Goal: Information Seeking & Learning: Learn about a topic

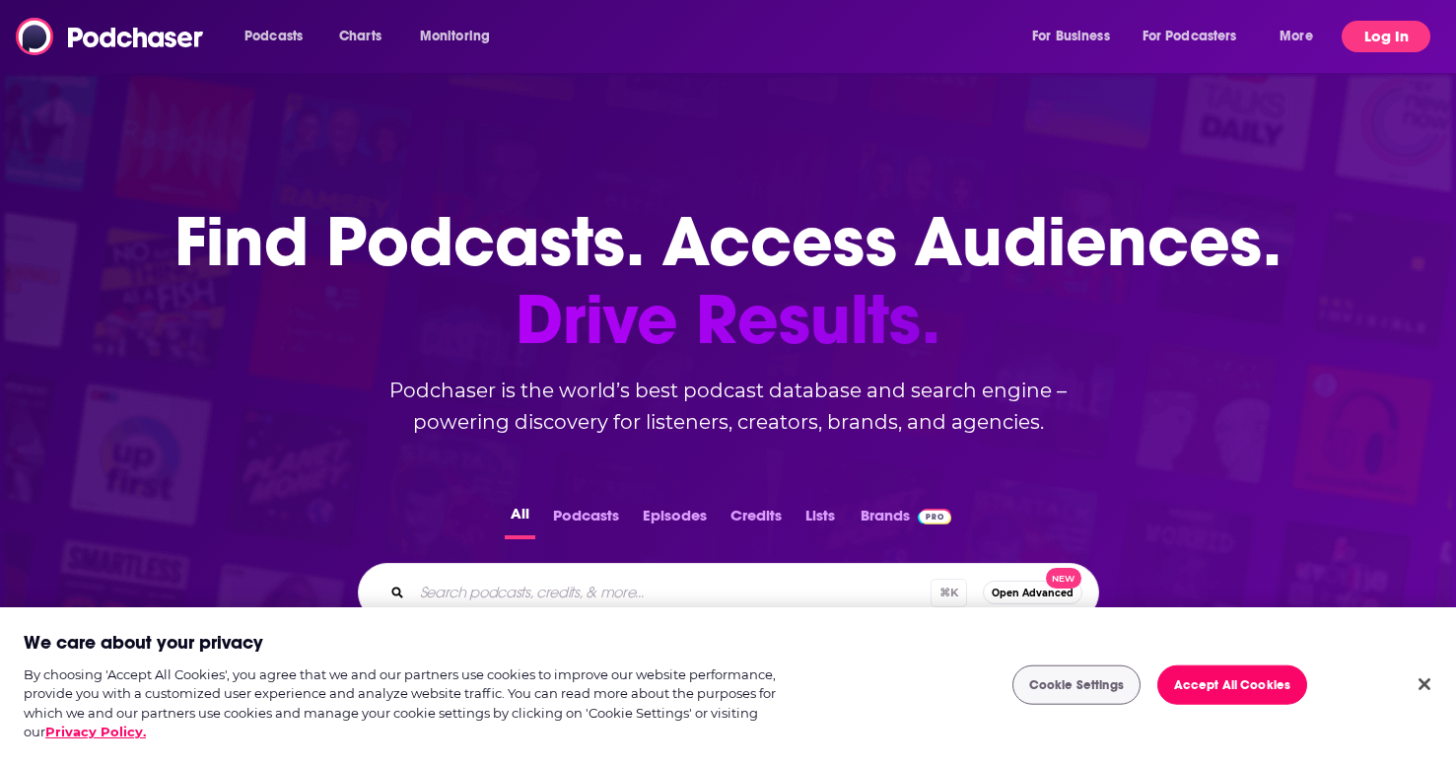
click at [1395, 49] on button "Log In" at bounding box center [1385, 37] width 89 height 32
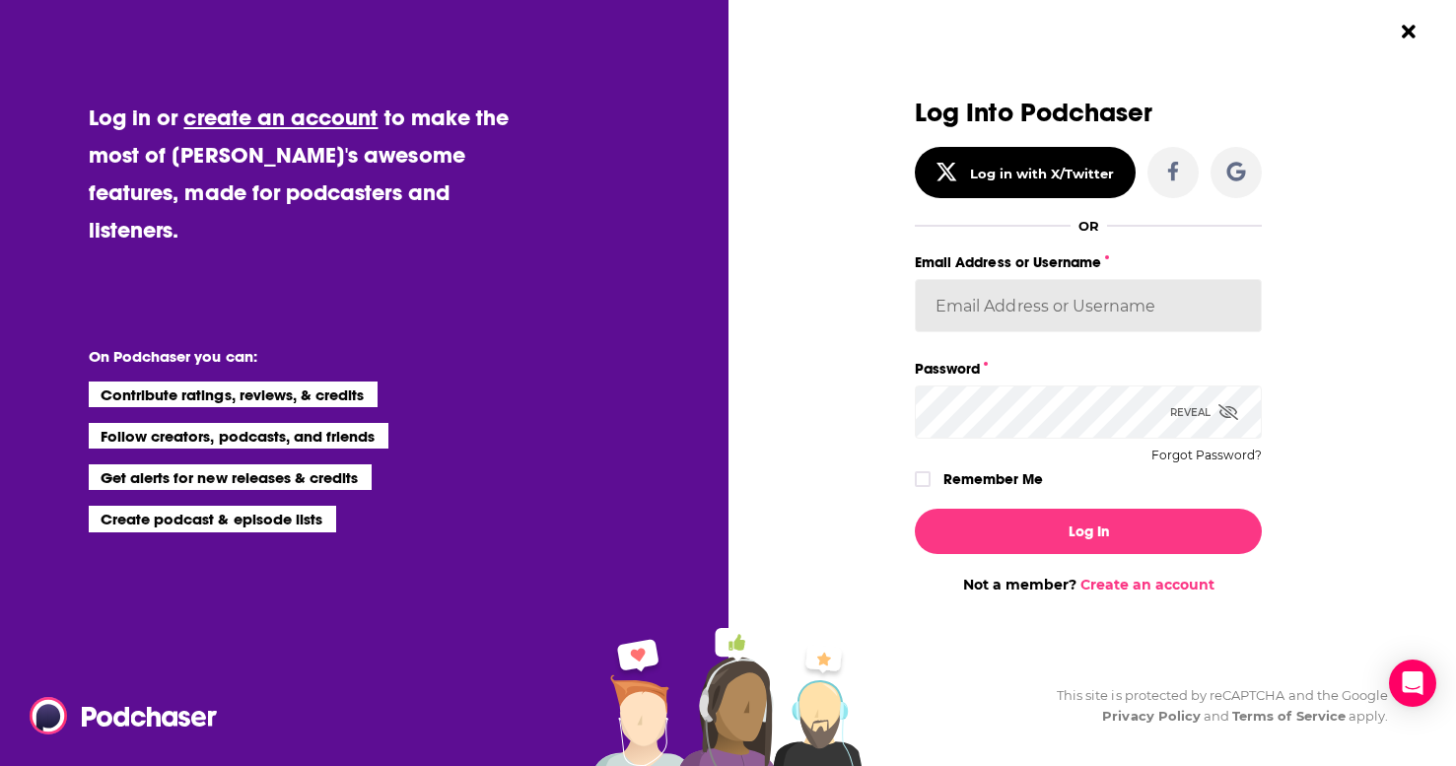
click at [1051, 326] on input "Email Address or Username" at bounding box center [1088, 305] width 347 height 53
type input "hbgcommunications"
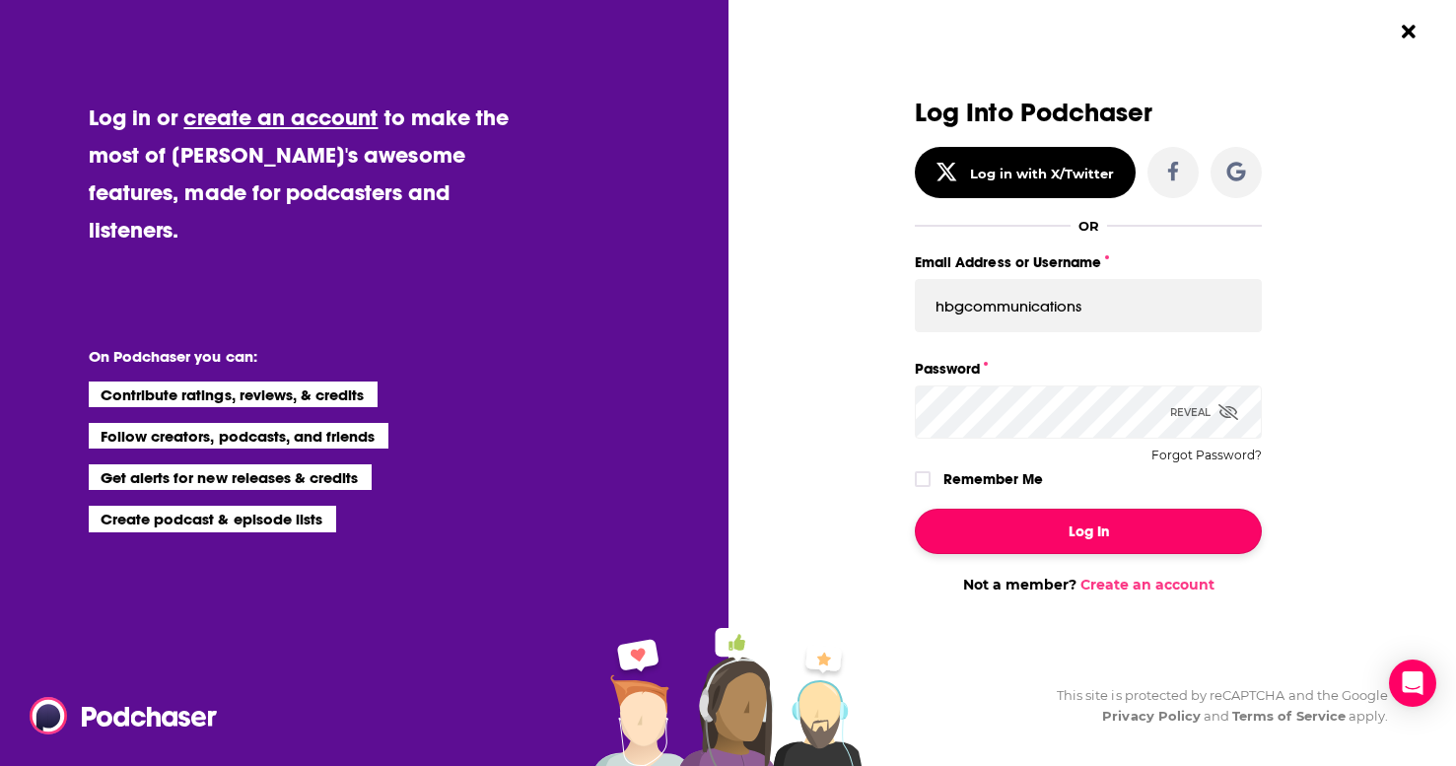
click at [1098, 530] on button "Log In" at bounding box center [1088, 531] width 347 height 45
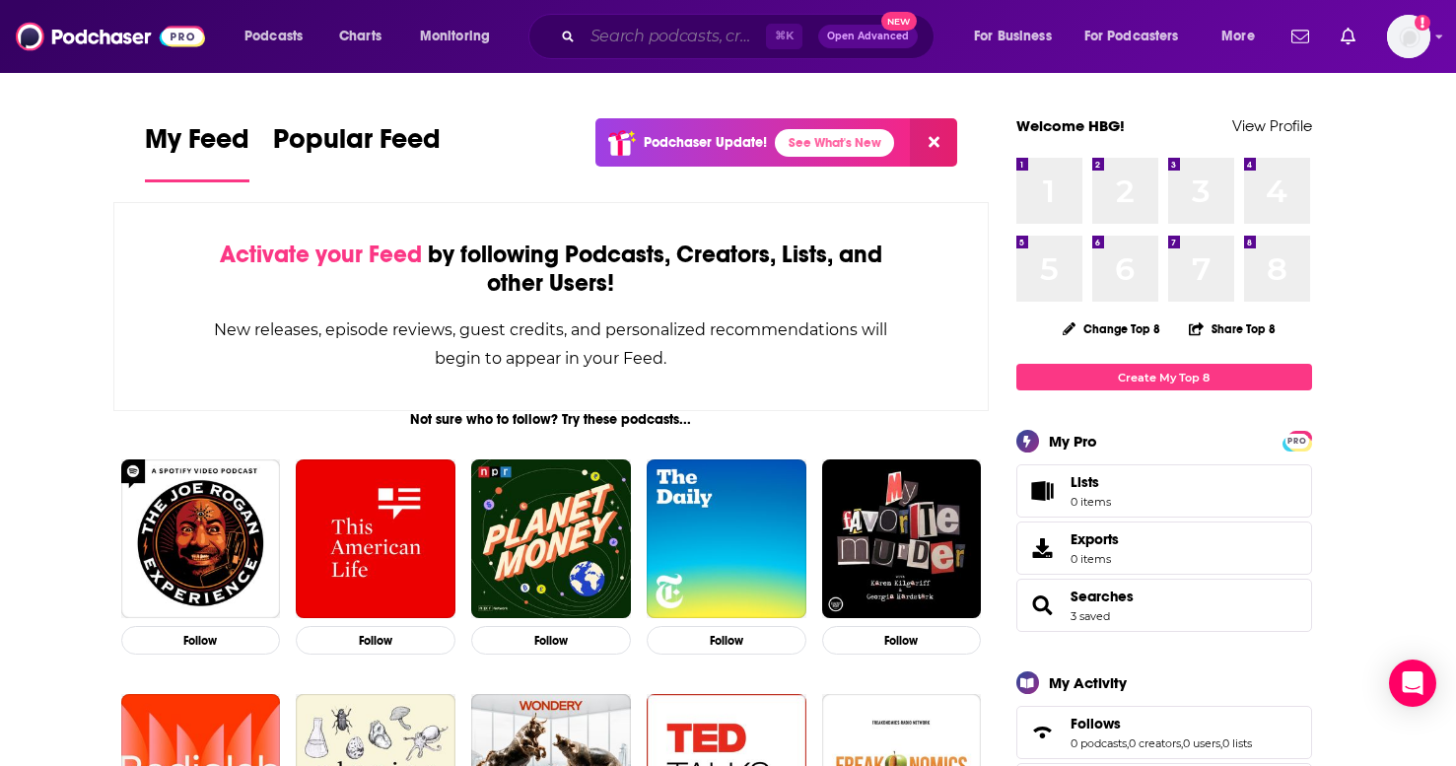
click at [635, 34] on input "Search podcasts, credits, & more..." at bounding box center [673, 37] width 183 height 32
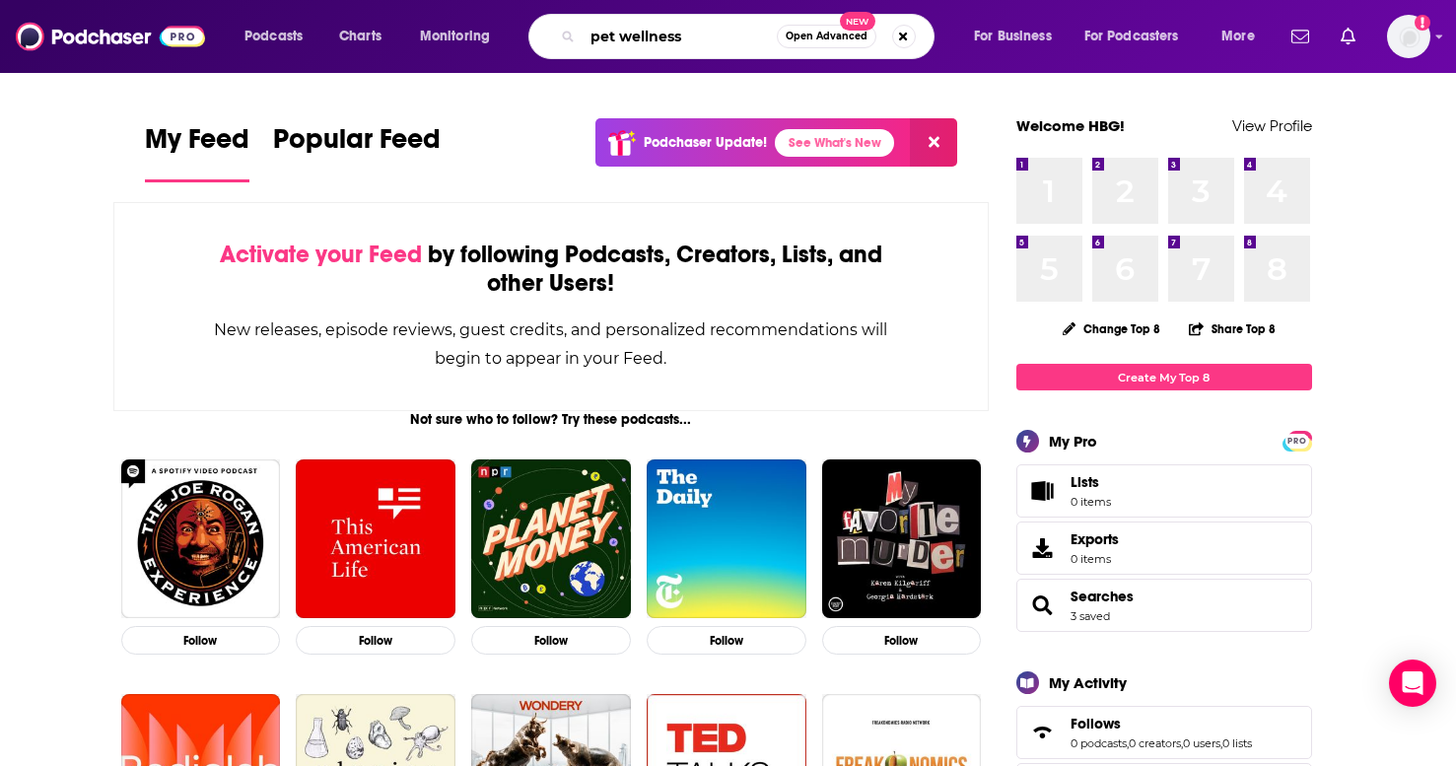
type input "pet wellness"
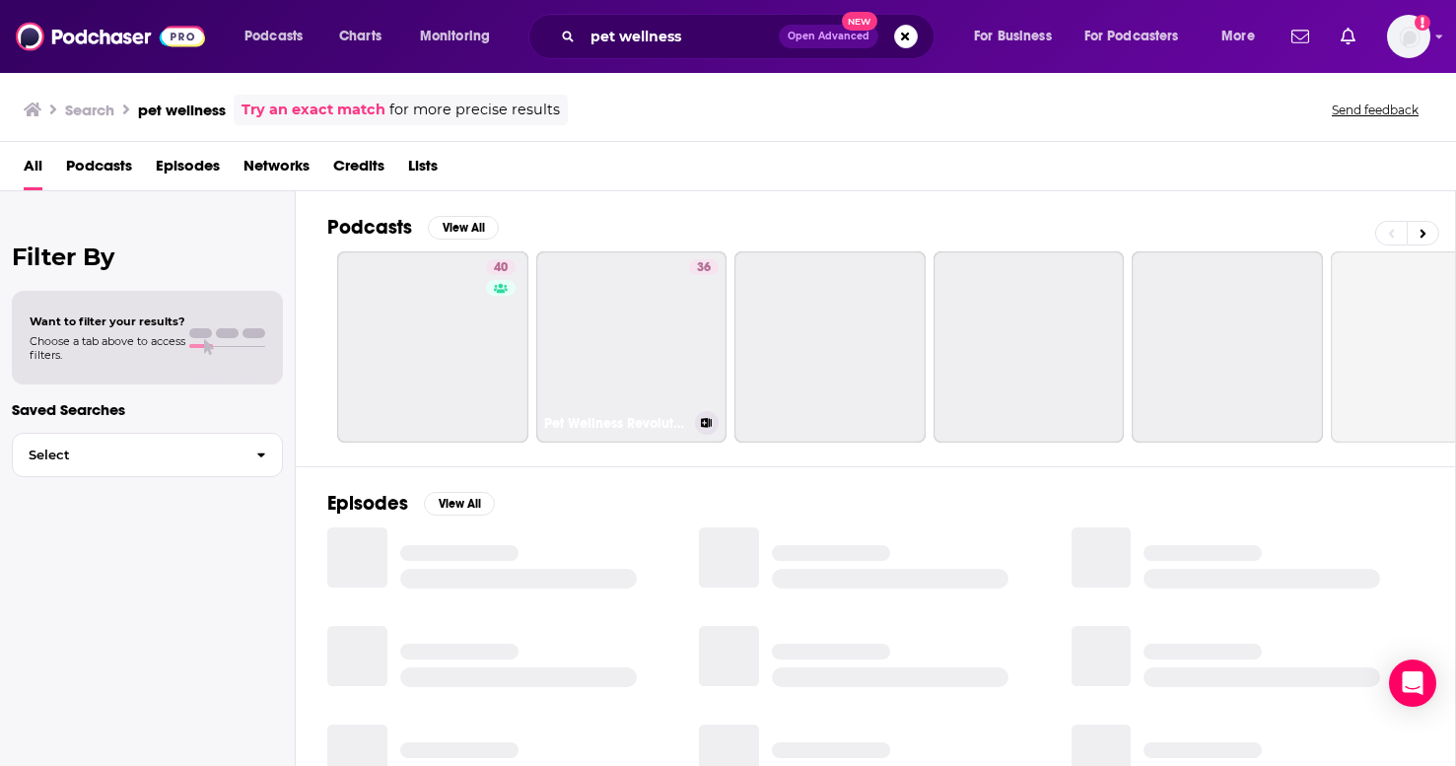
scroll to position [0, 10]
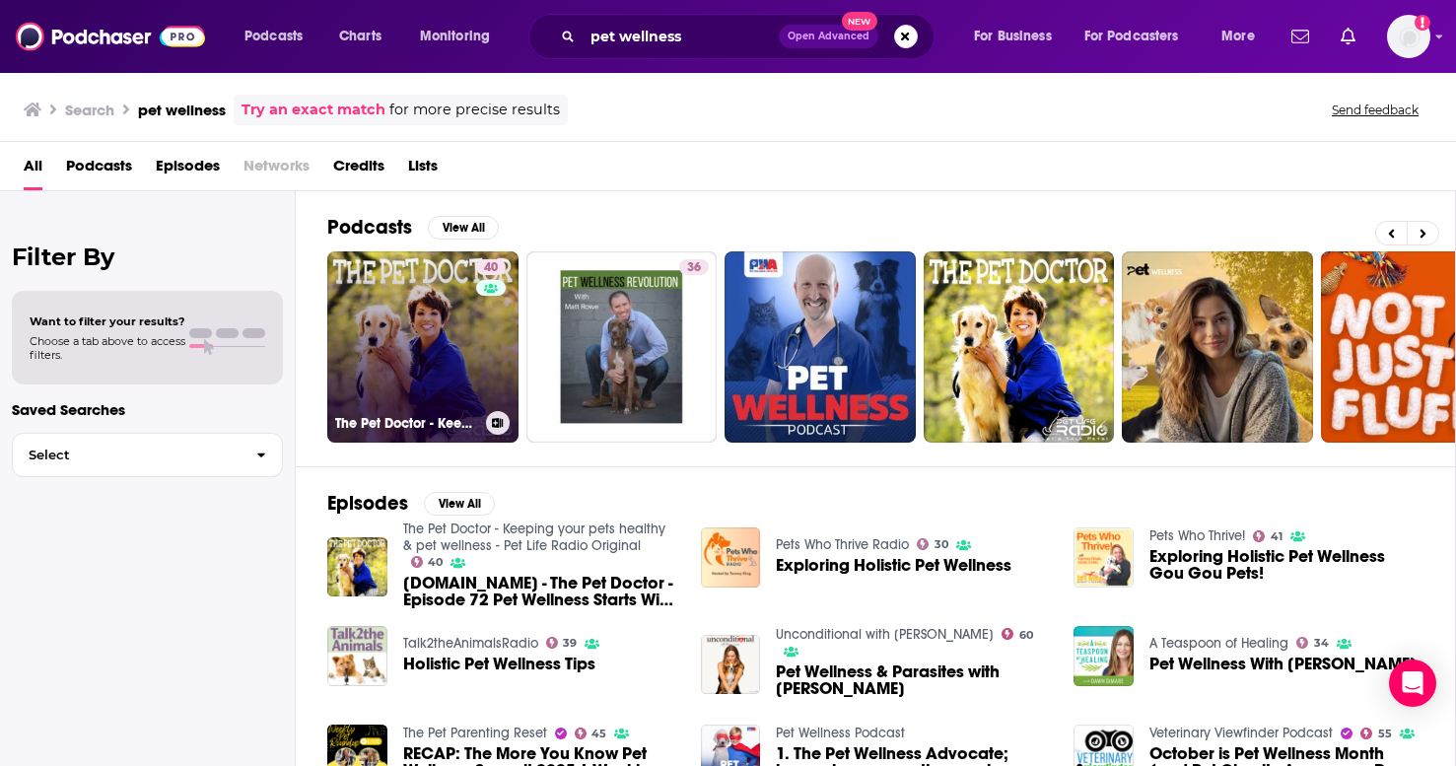
click at [469, 344] on link "40 The Pet Doctor - Keeping your pets healthy & pet wellness - Pet Life Radio O…" at bounding box center [422, 346] width 191 height 191
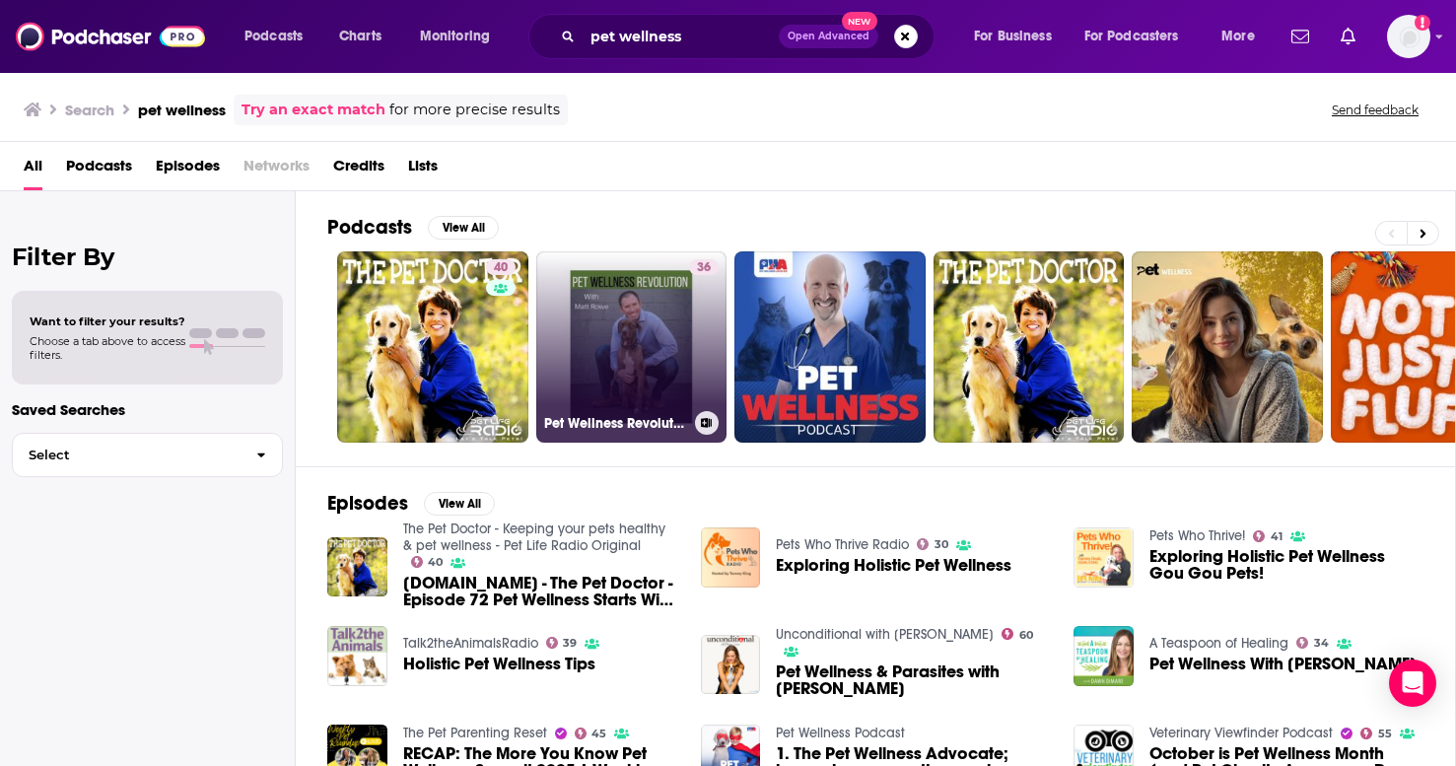
click at [647, 346] on link "36 Pet Wellness Revolution" at bounding box center [631, 346] width 191 height 191
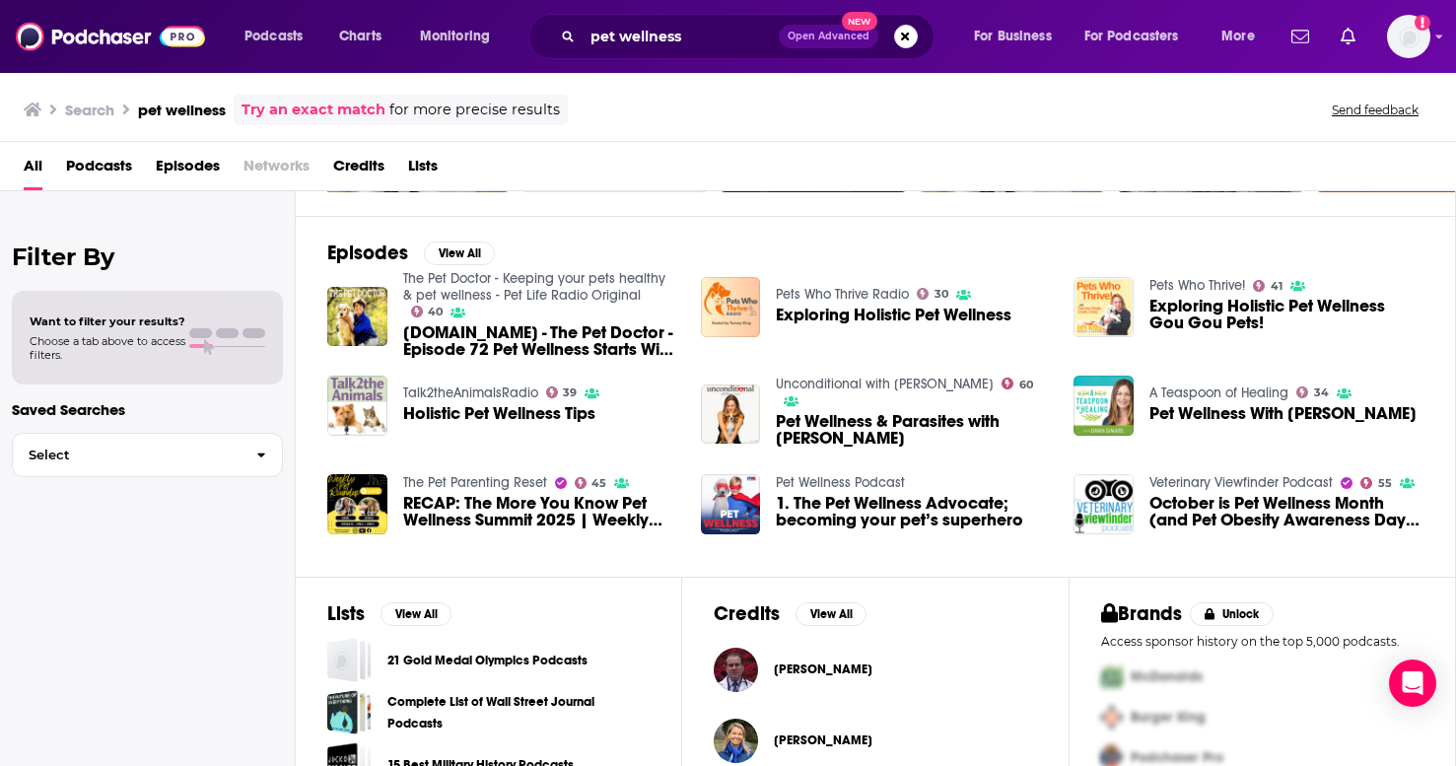
scroll to position [254, 0]
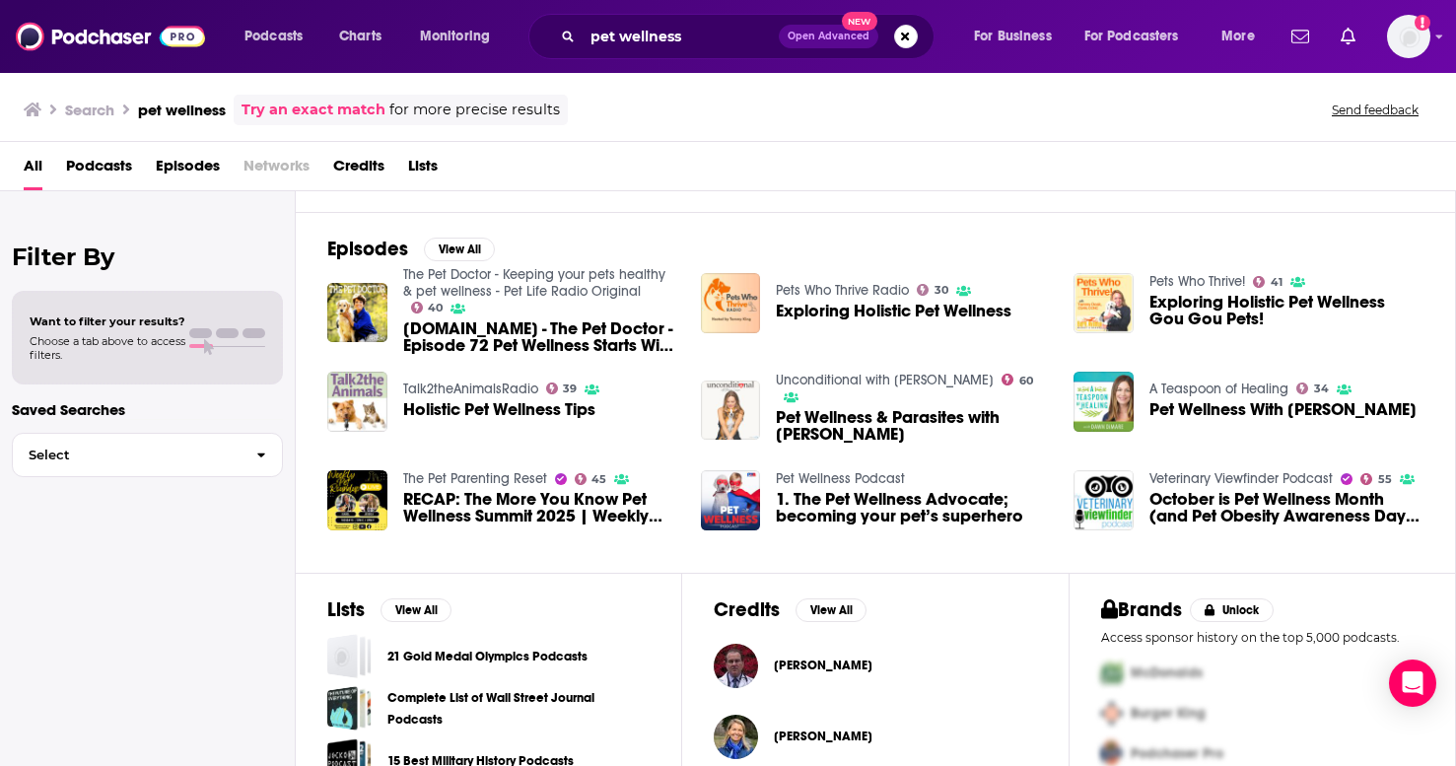
click at [750, 411] on img "Pet Wellness & Parasites with Dr. Kimberly Carvalho" at bounding box center [731, 410] width 60 height 60
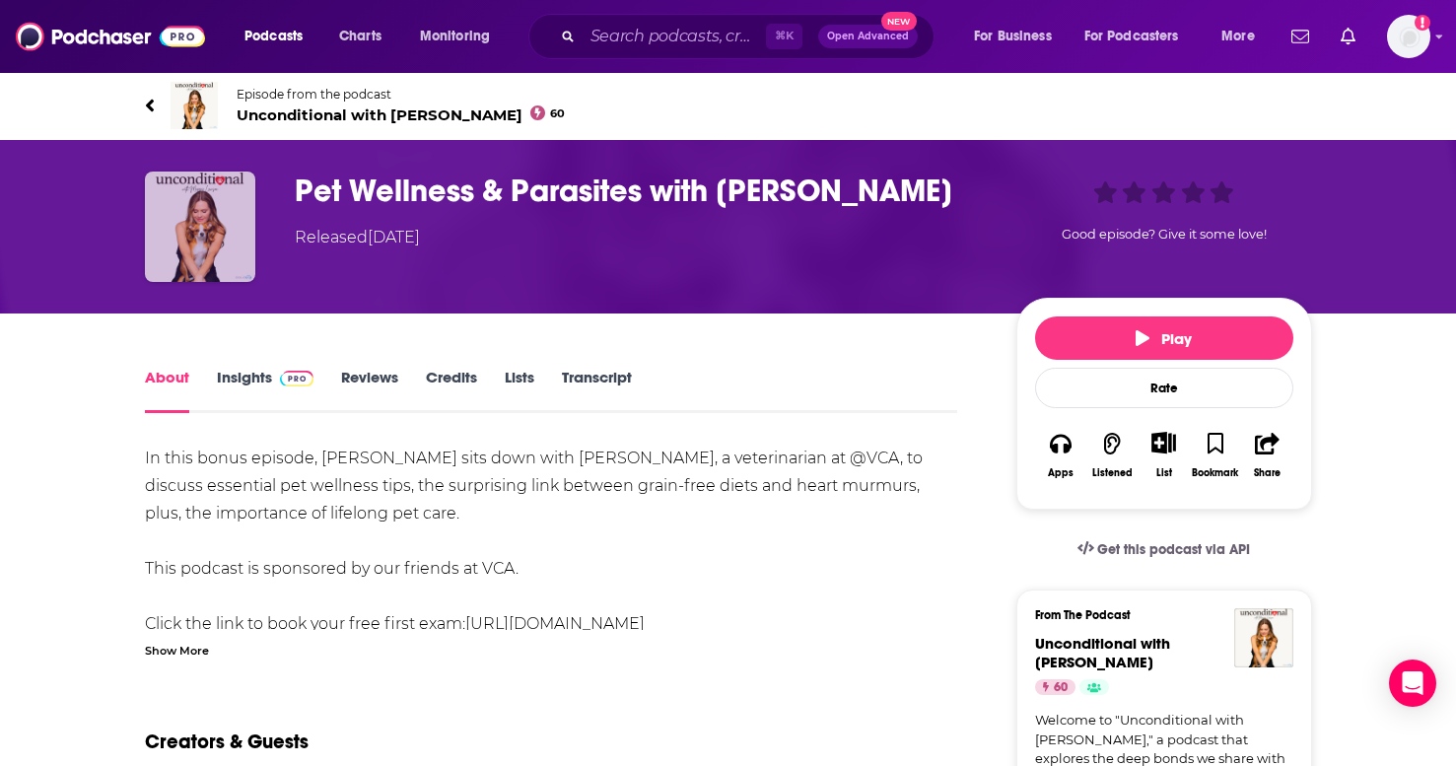
click at [186, 191] on img "Pet Wellness & Parasites with Dr. Kimberly Carvalho" at bounding box center [200, 226] width 110 height 110
click at [157, 106] on link "Episode from the podcast Unconditional with [PERSON_NAME] 60" at bounding box center [728, 105] width 1167 height 47
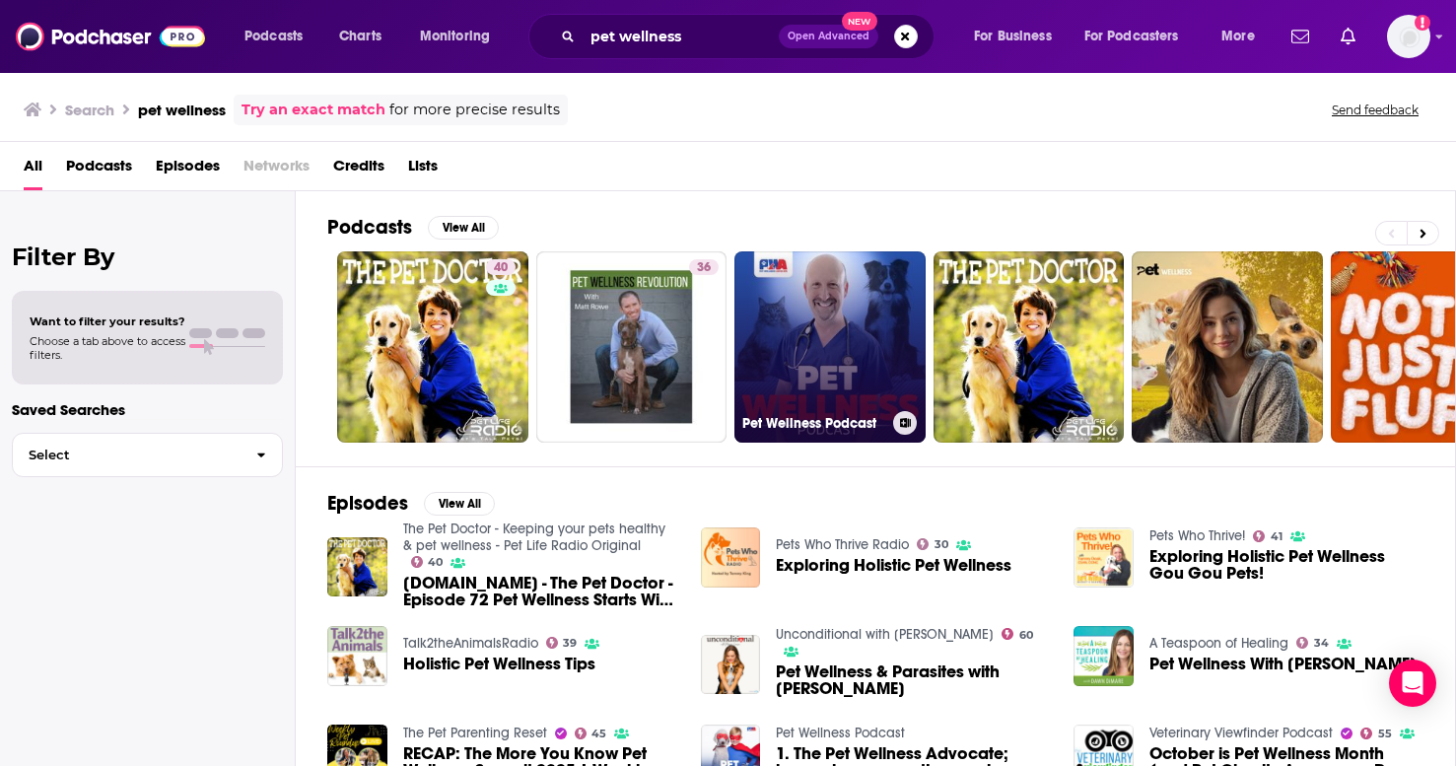
scroll to position [347, 0]
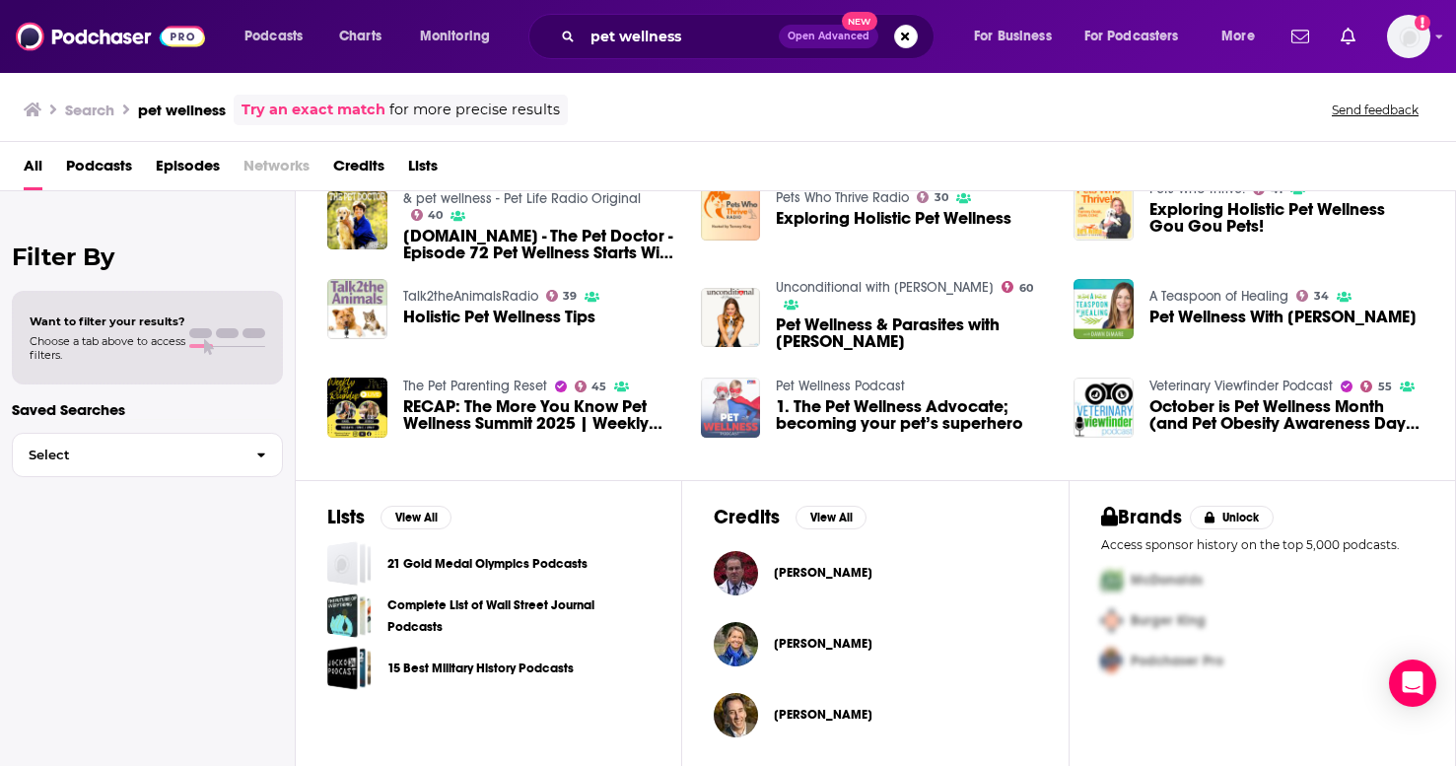
click at [724, 406] on img "1. The Pet Wellness Advocate; becoming your pet’s superhero" at bounding box center [731, 407] width 60 height 60
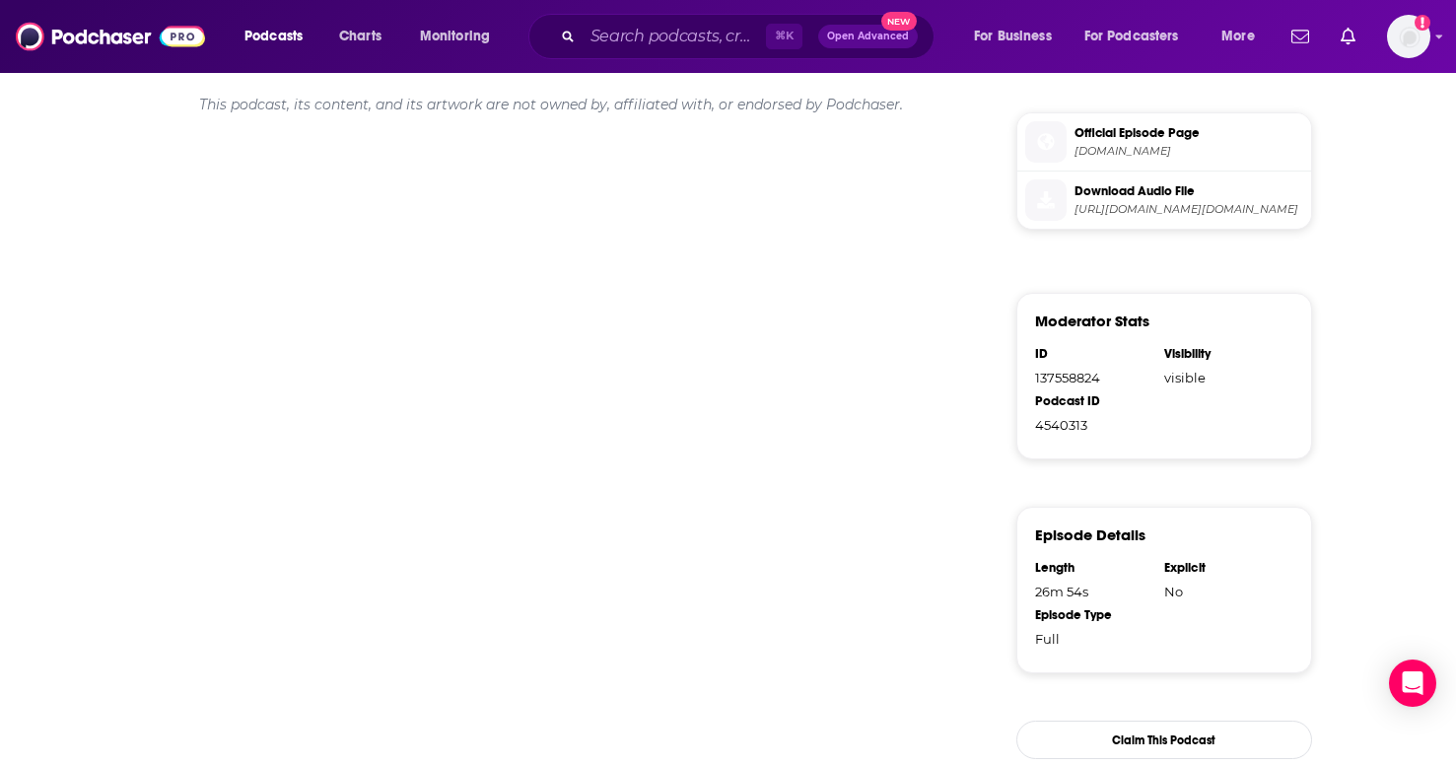
scroll to position [1044, 0]
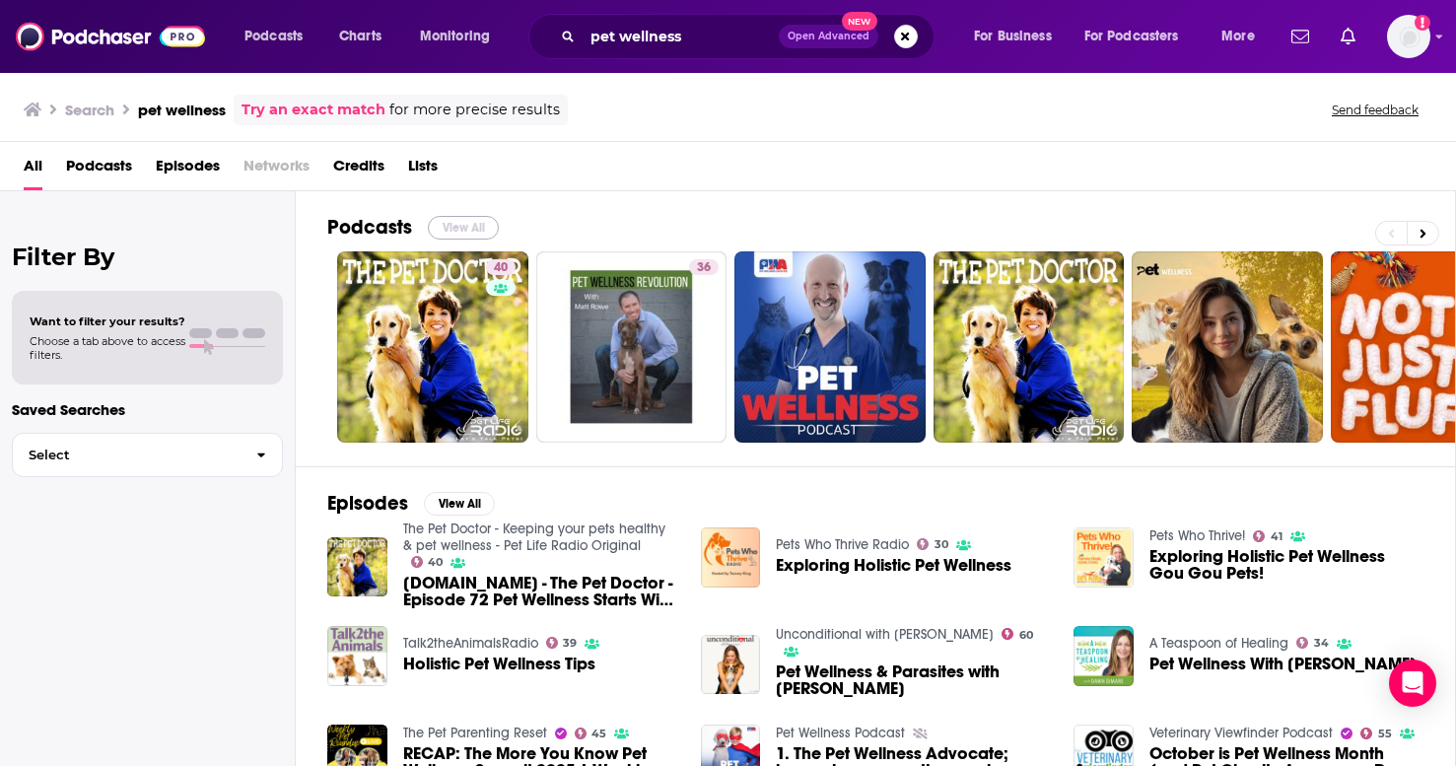
click at [453, 223] on button "View All" at bounding box center [463, 228] width 71 height 24
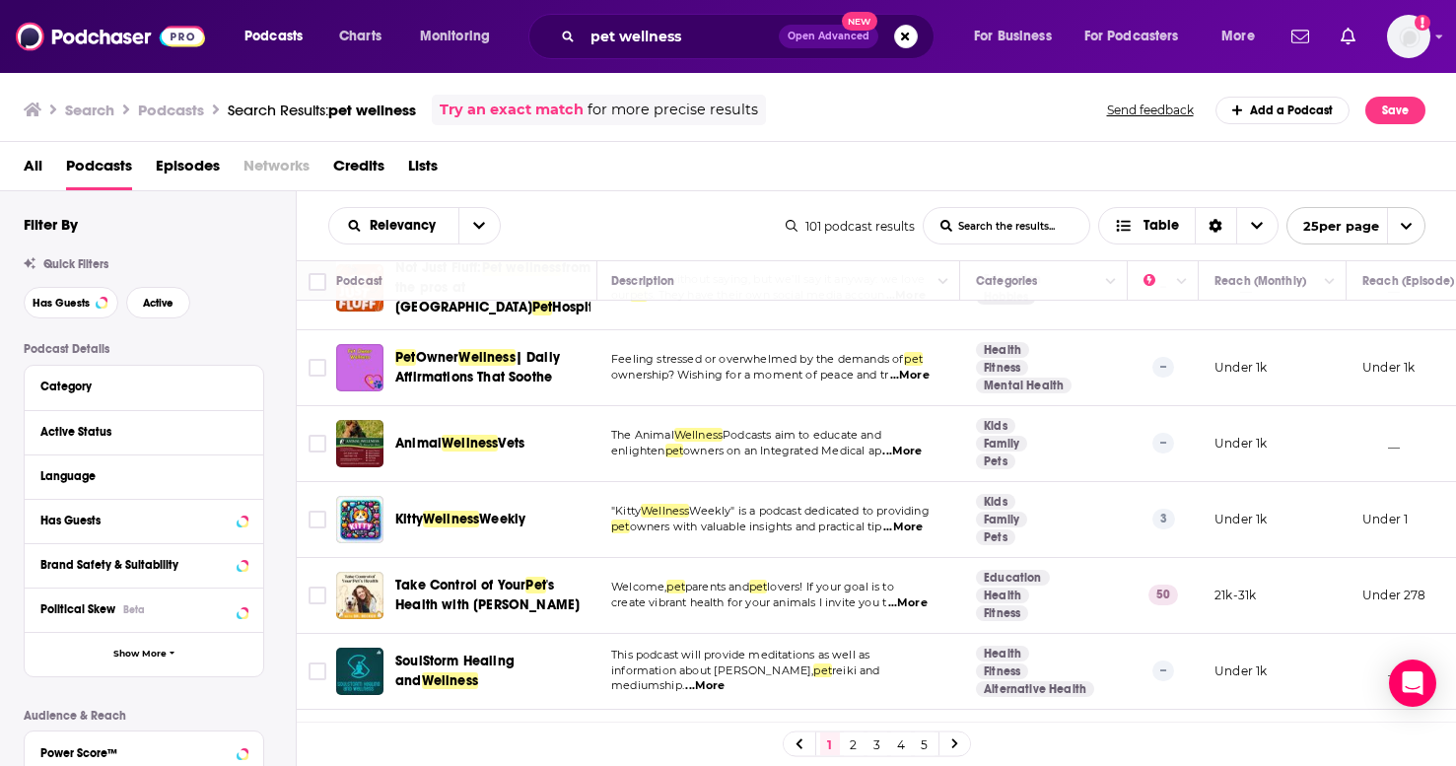
scroll to position [529, 2]
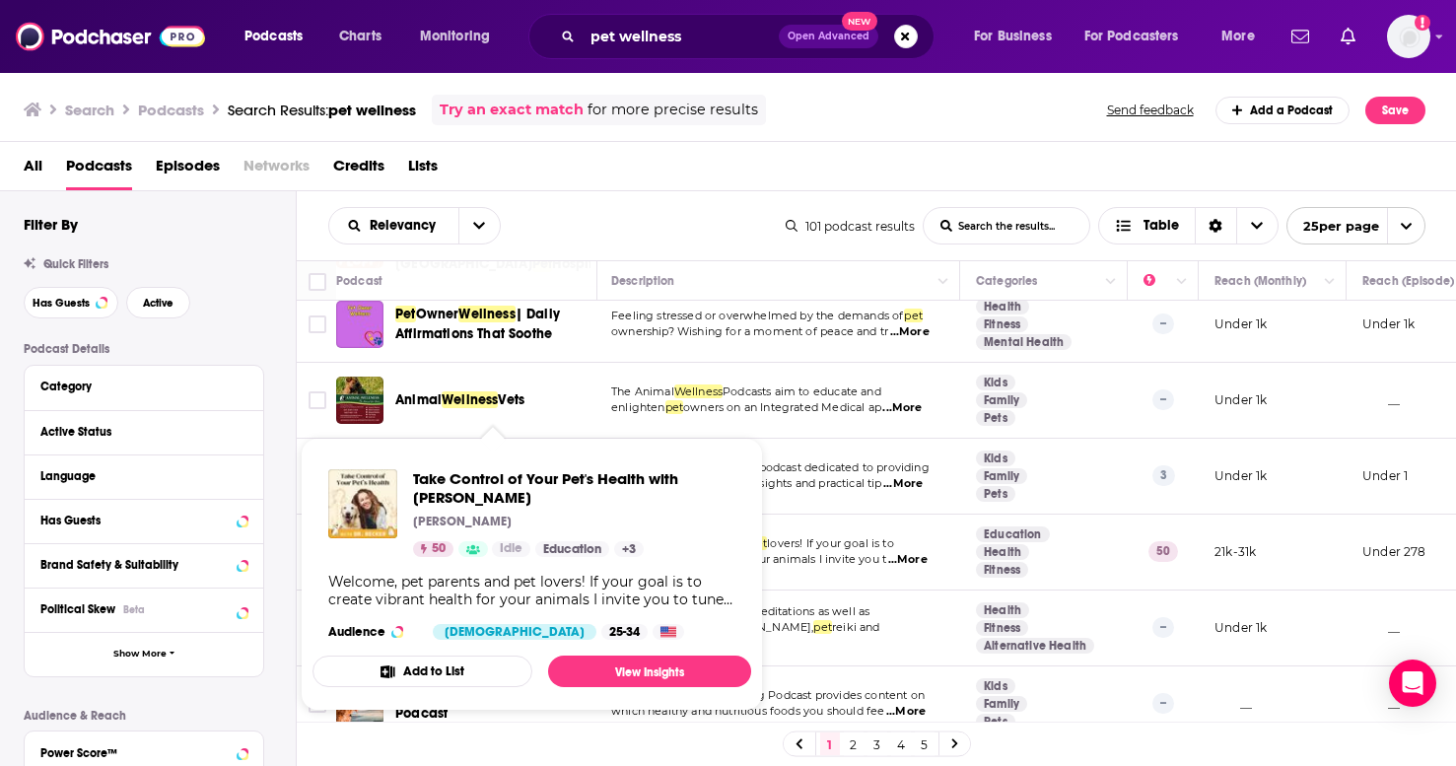
click at [459, 500] on span "Take Control of Your Pet's Health with [PERSON_NAME]" at bounding box center [574, 487] width 322 height 37
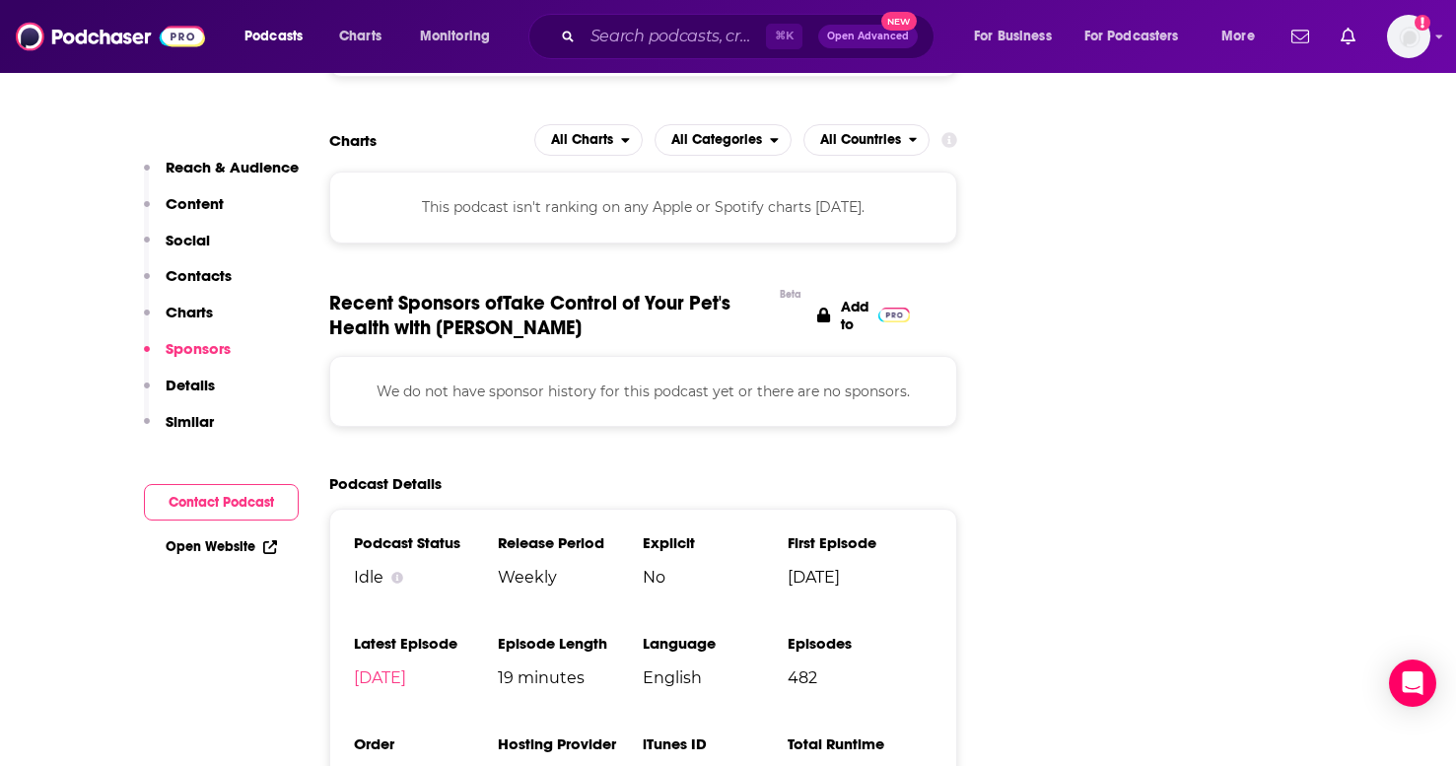
scroll to position [2226, 0]
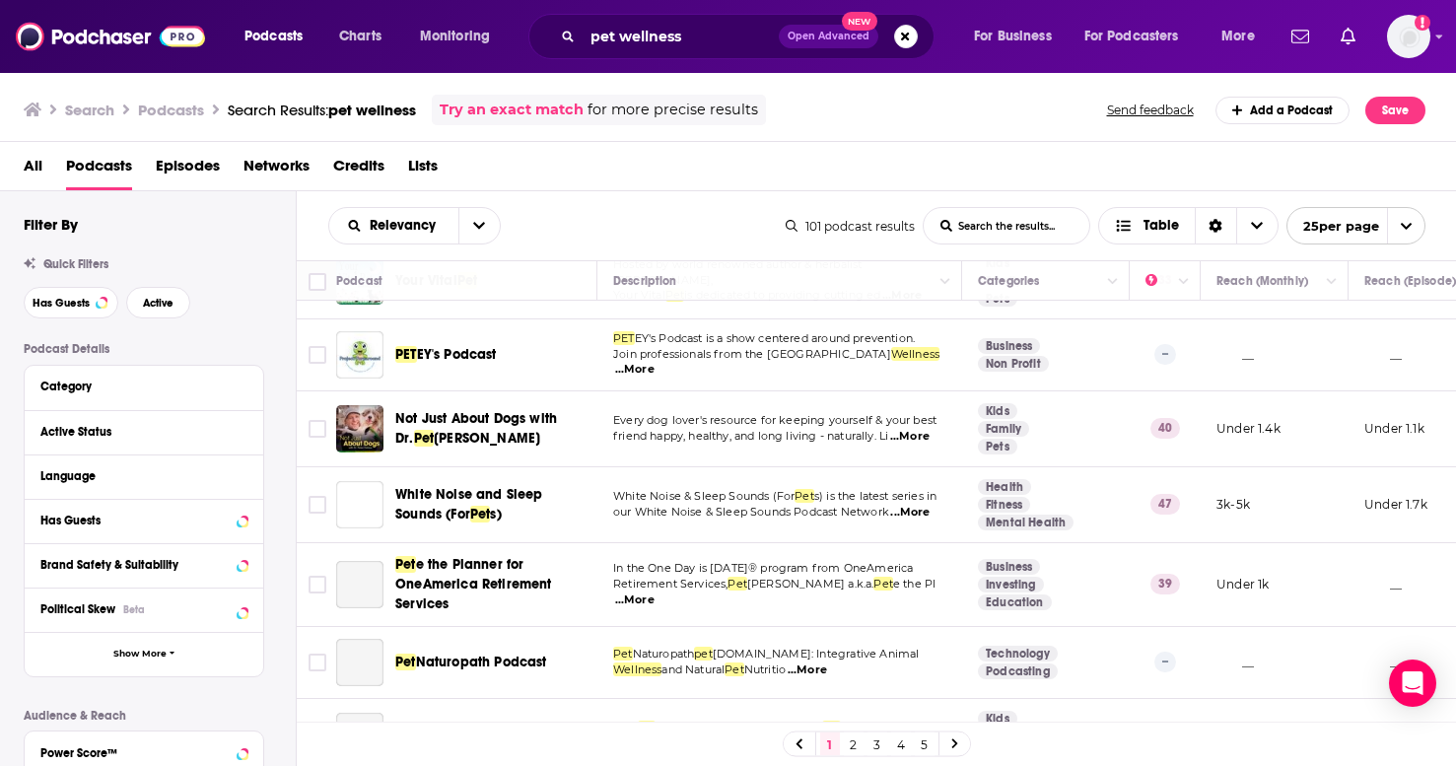
scroll to position [1411, 0]
click at [430, 725] on span "Life with Pet s" at bounding box center [435, 735] width 80 height 20
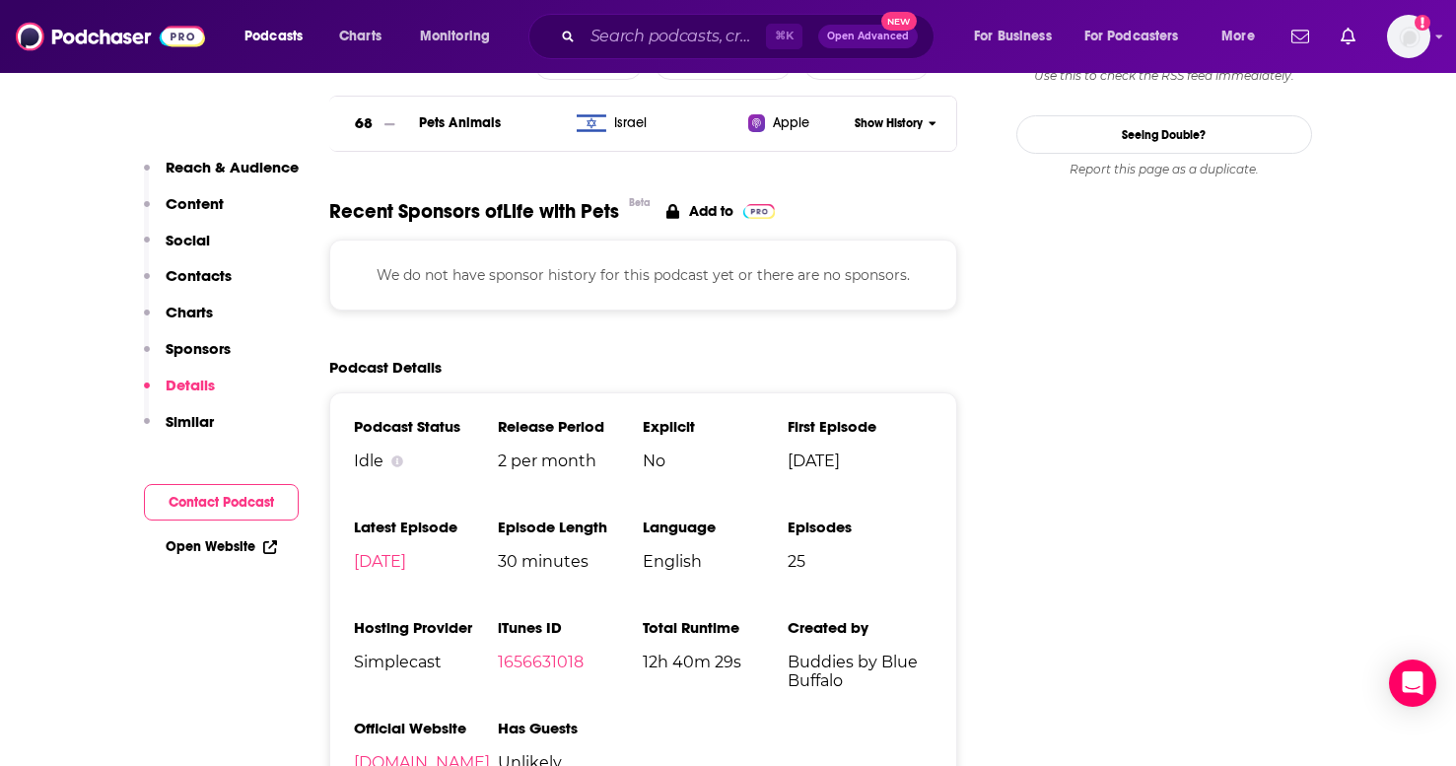
scroll to position [1979, 0]
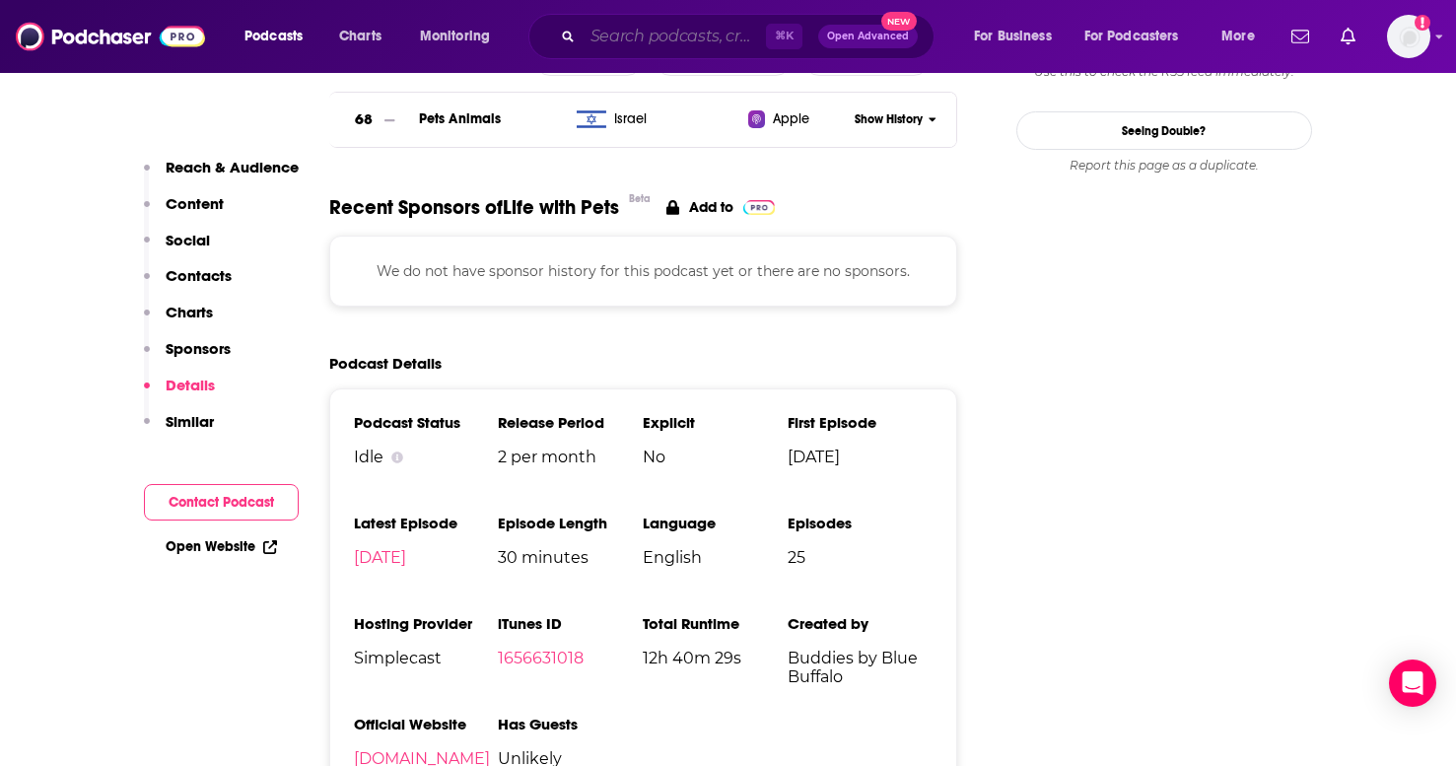
click at [612, 42] on input "Search podcasts, credits, & more..." at bounding box center [673, 37] width 183 height 32
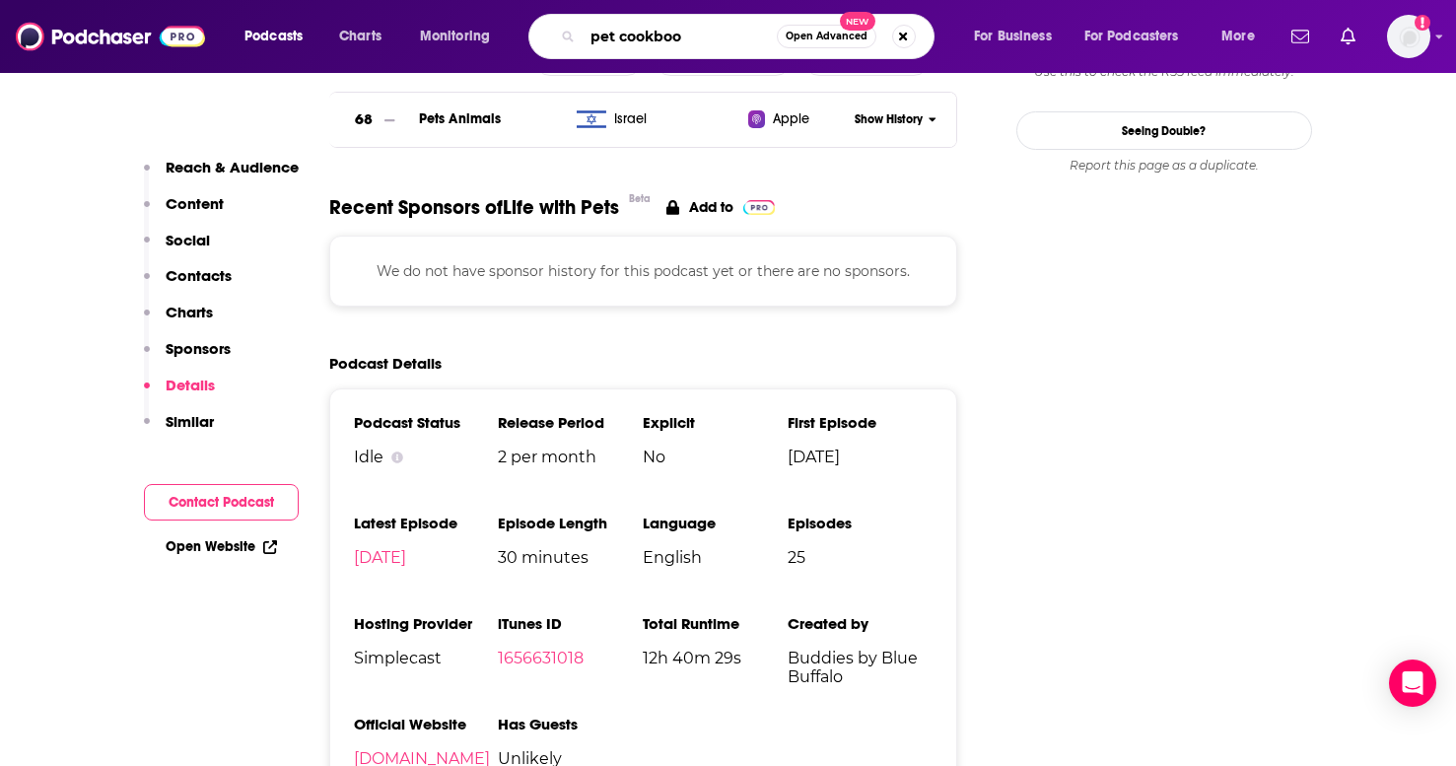
type input "pet cookbook"
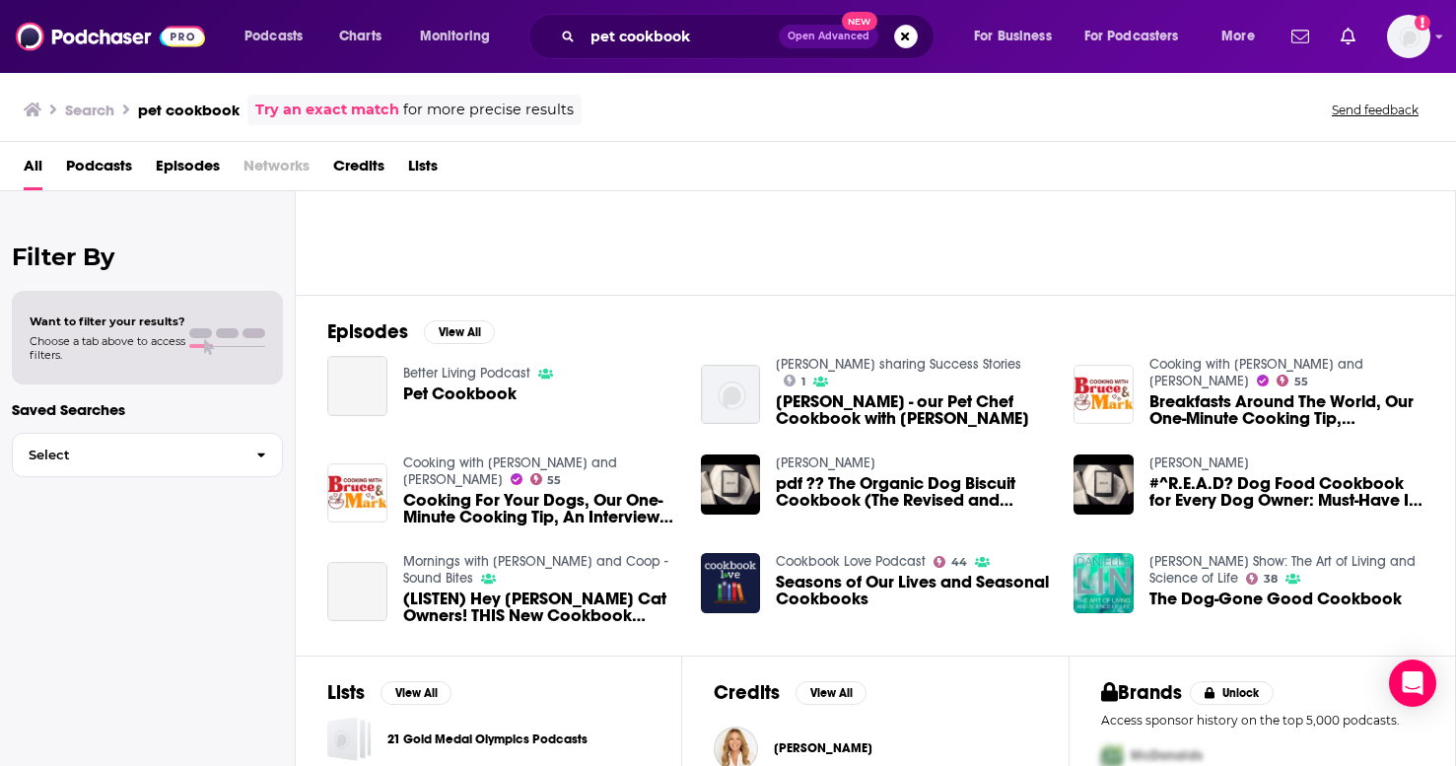
scroll to position [175, 0]
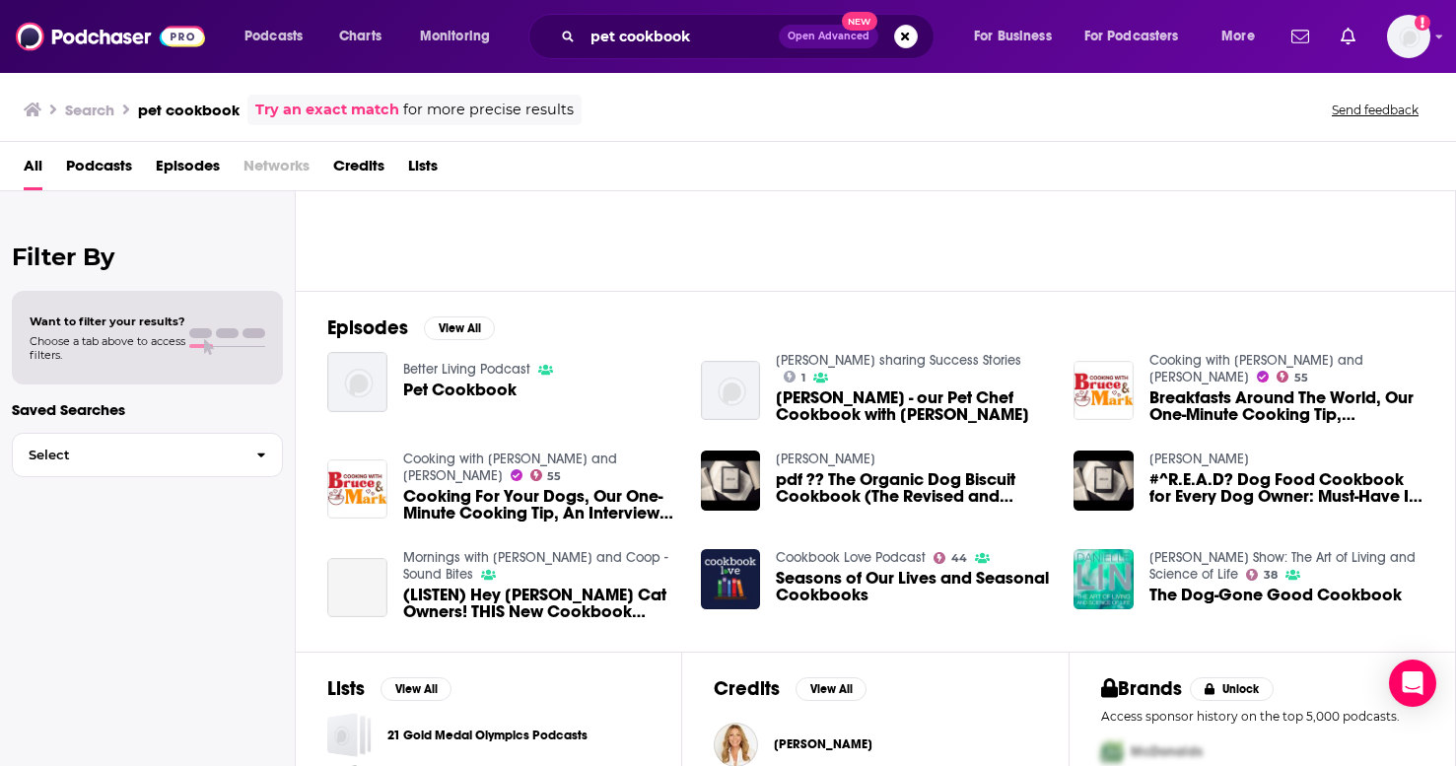
click at [431, 386] on span "Pet Cookbook" at bounding box center [459, 389] width 113 height 17
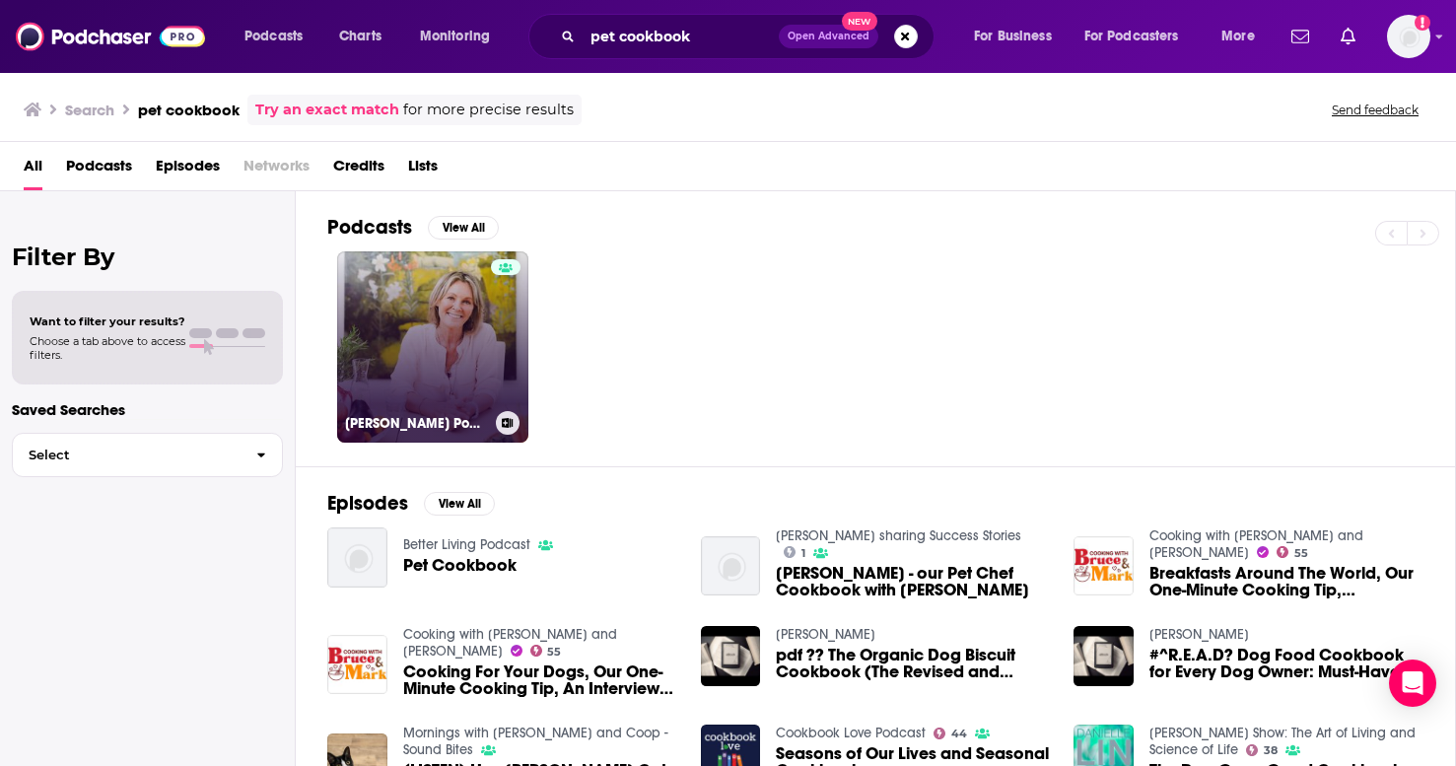
click at [480, 354] on link "[PERSON_NAME] Podcast" at bounding box center [432, 346] width 191 height 191
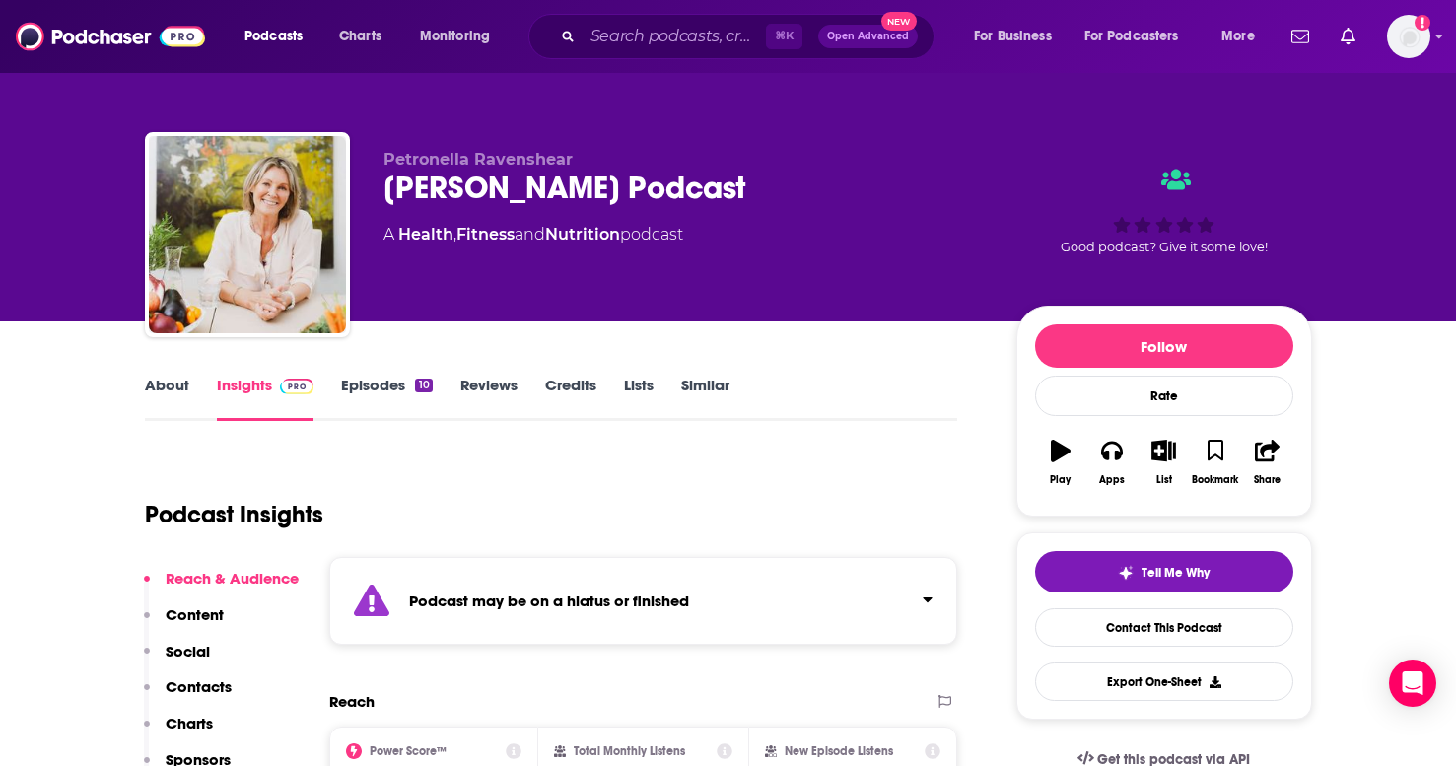
click at [357, 375] on link "Episodes 10" at bounding box center [386, 397] width 91 height 45
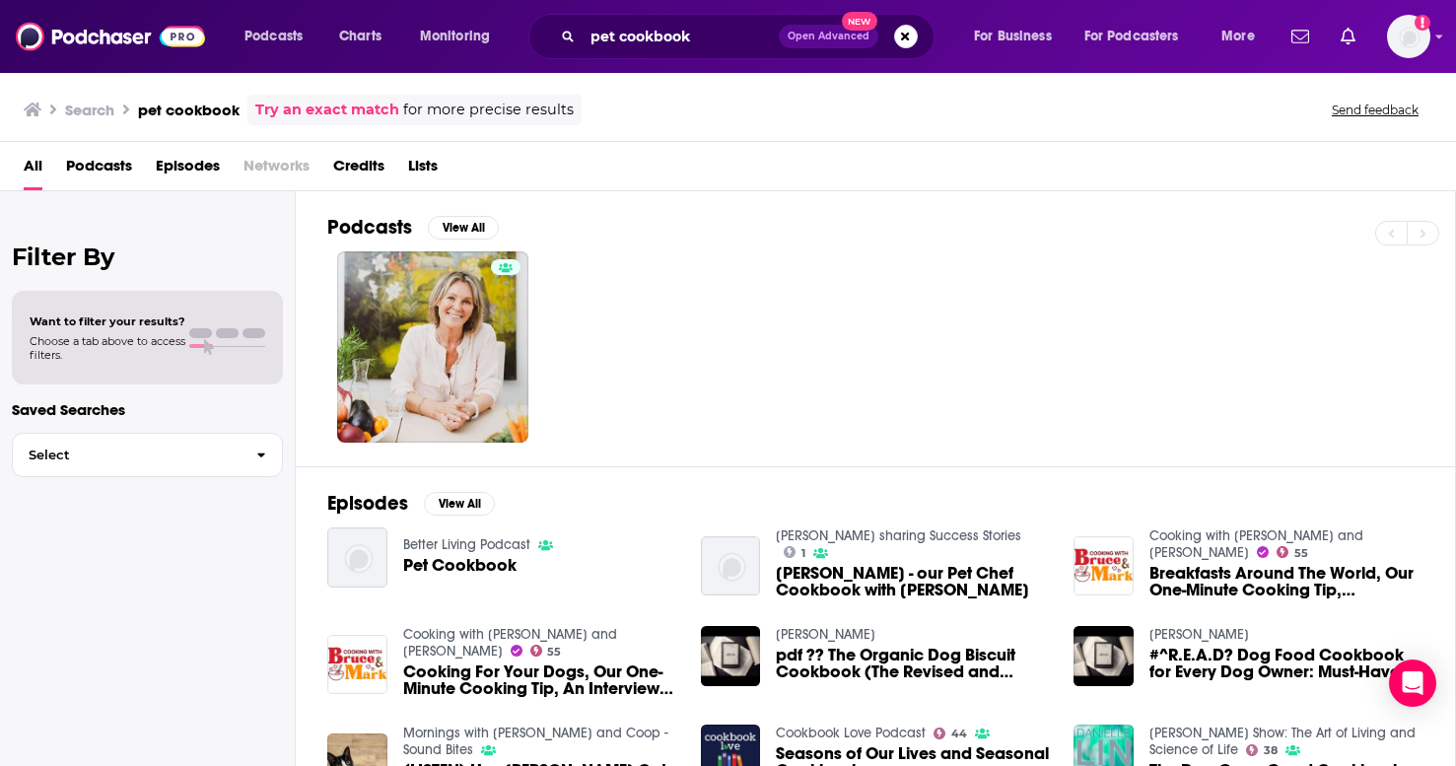
scroll to position [284, 0]
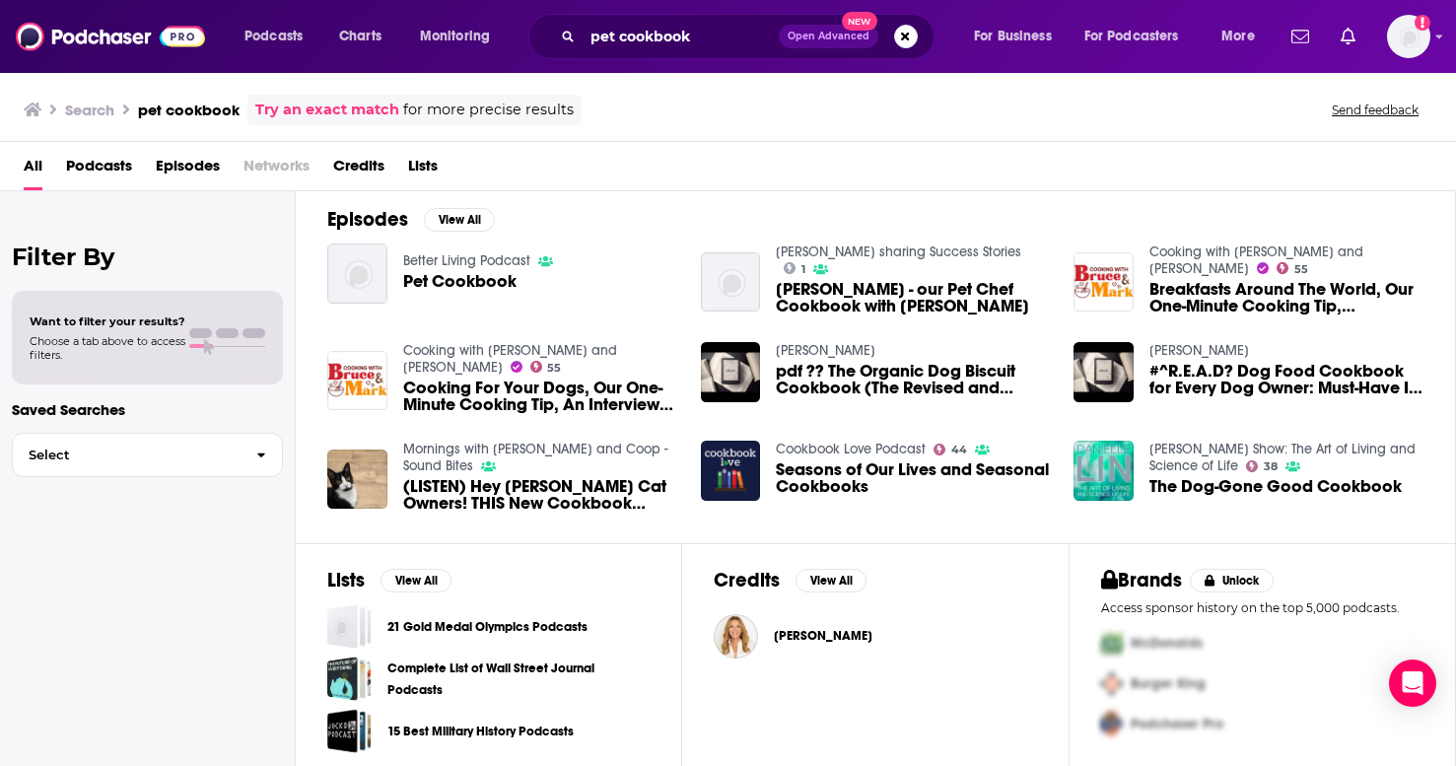
click at [560, 485] on span "(LISTEN) Hey [PERSON_NAME] Cat Owners! THIS New Cookbook Helps You Enjoy A Meal…" at bounding box center [540, 495] width 274 height 34
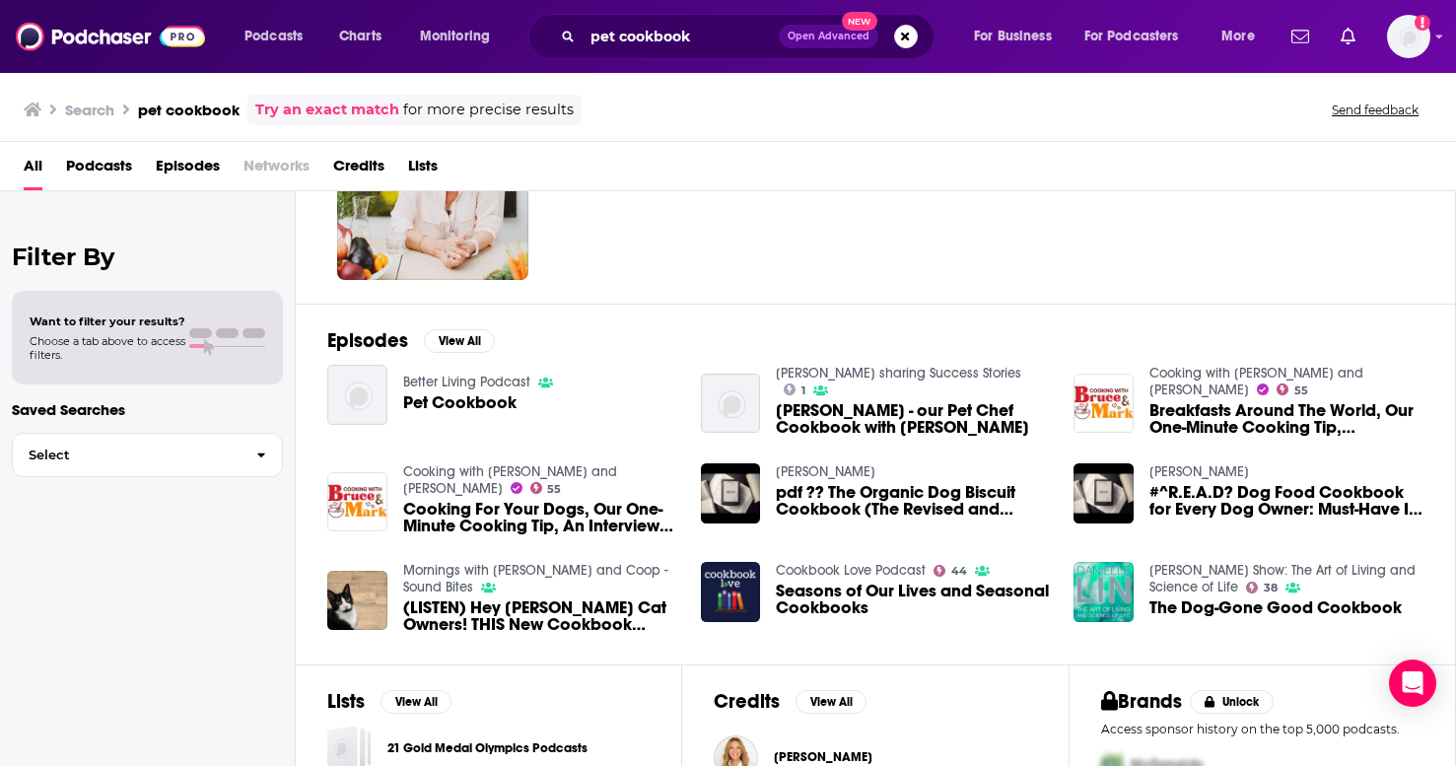
scroll to position [279, 0]
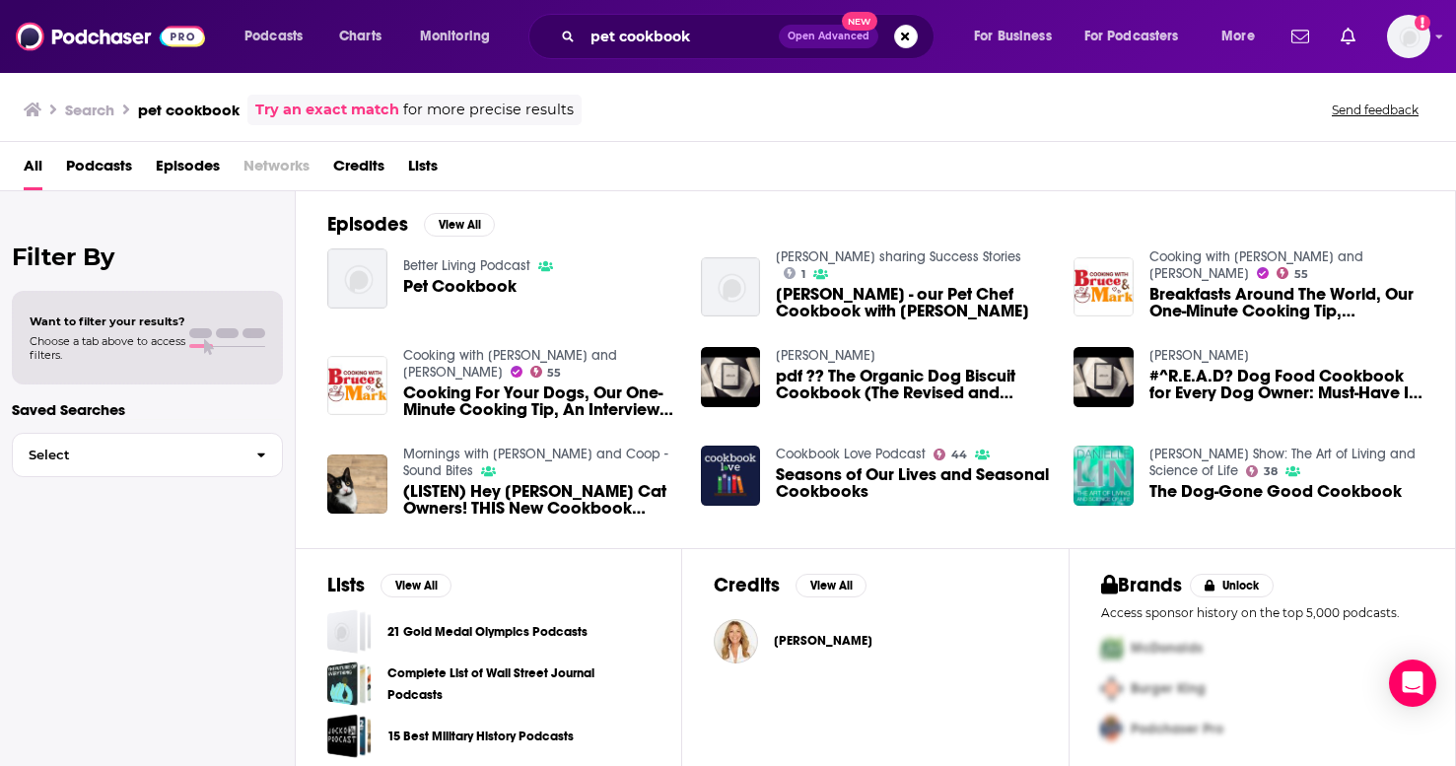
click at [855, 485] on span "Seasons of Our Lives and Seasonal Cookbooks" at bounding box center [913, 483] width 274 height 34
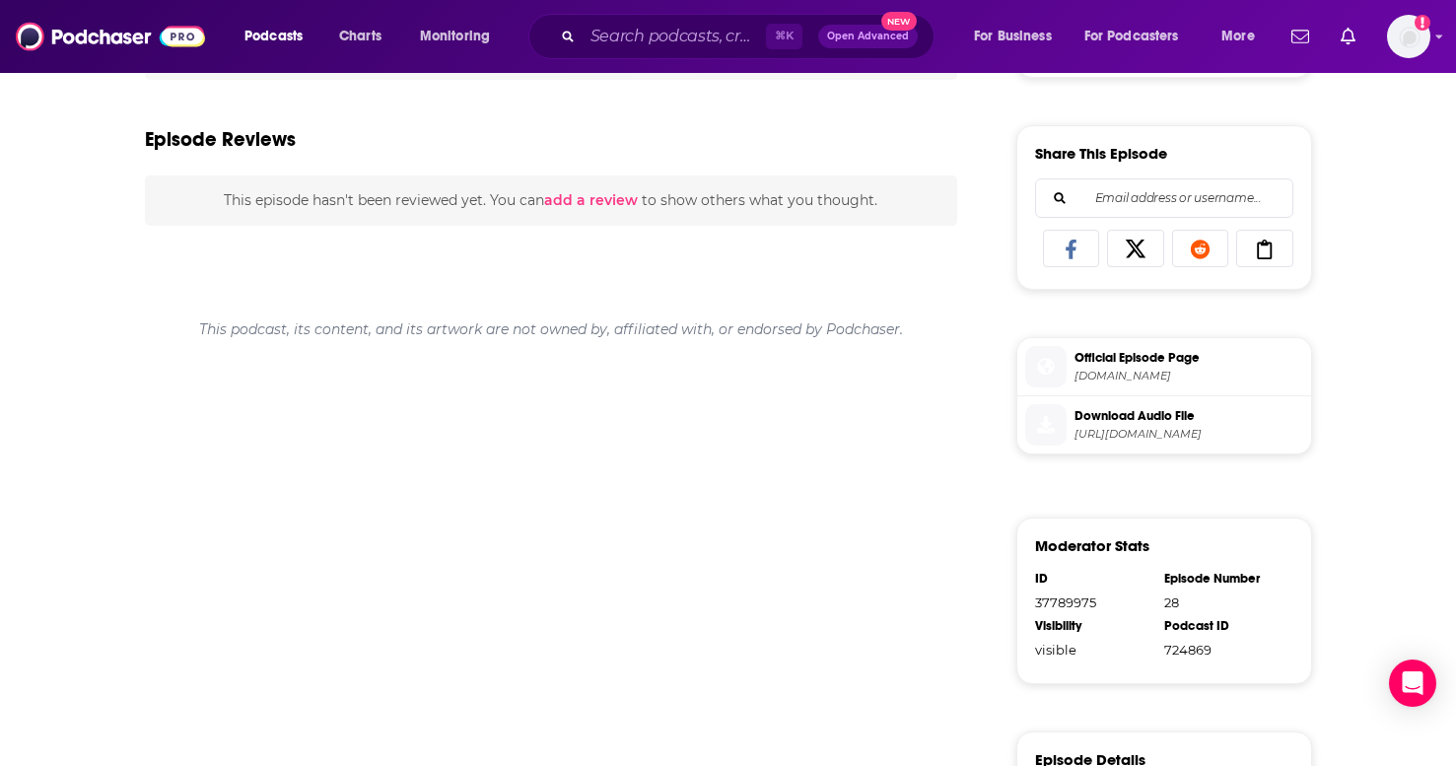
scroll to position [773, 0]
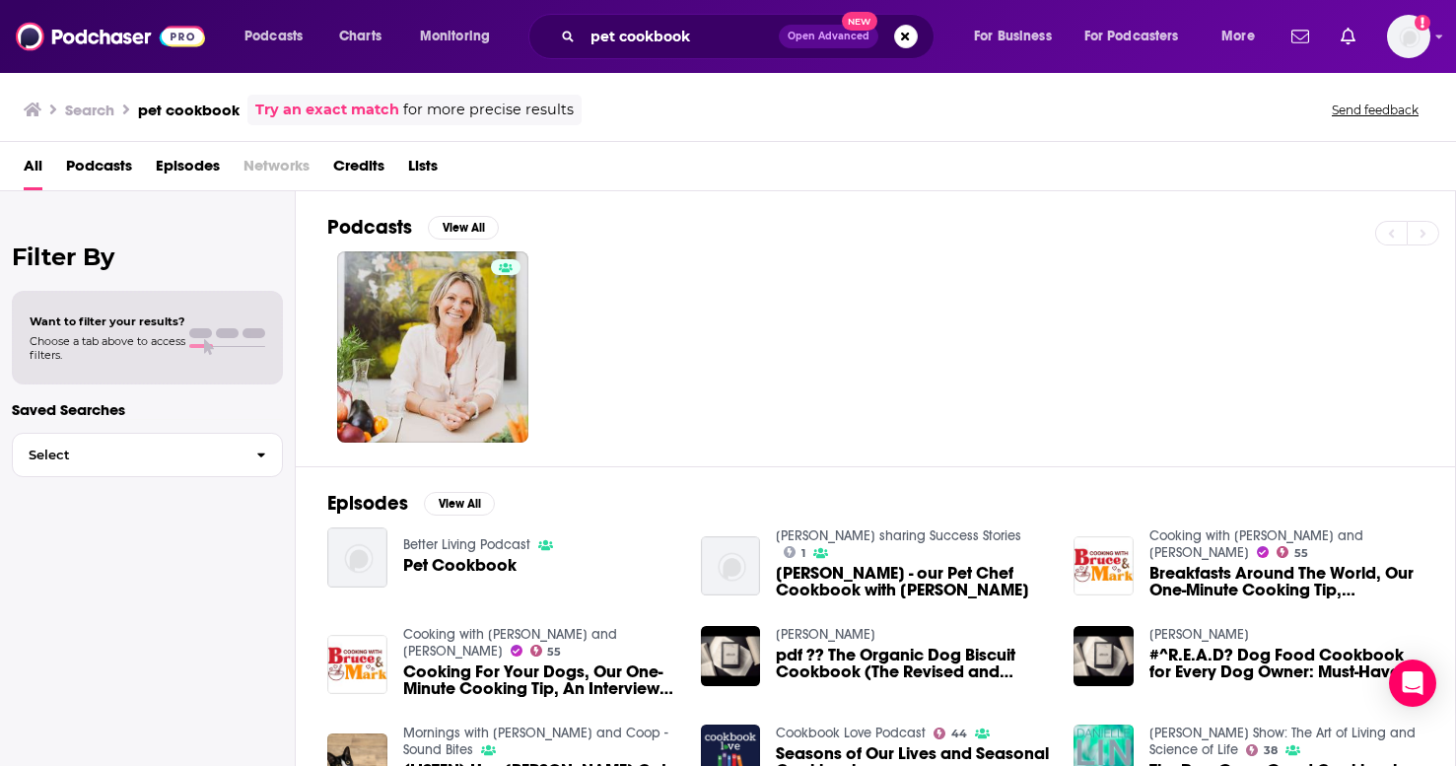
scroll to position [291, 0]
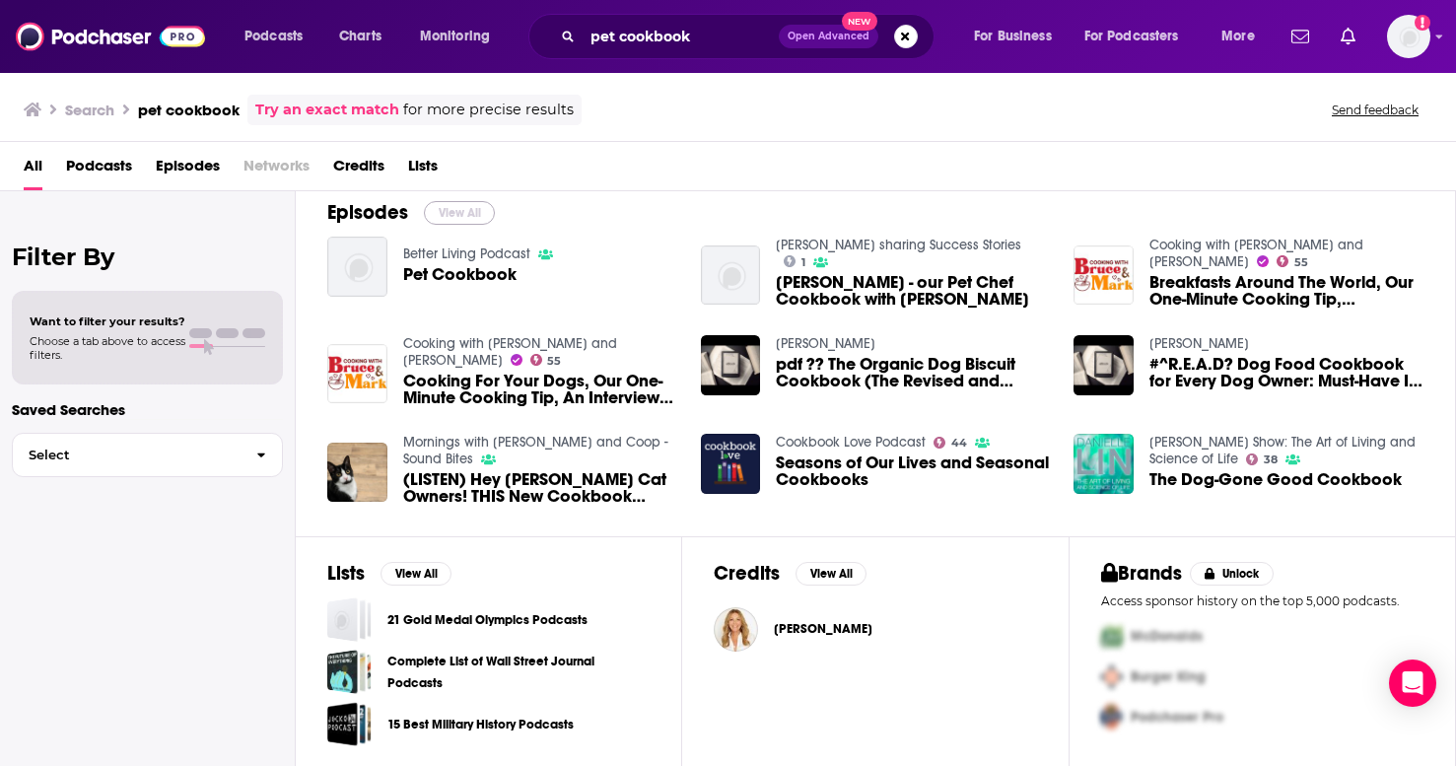
click at [459, 211] on button "View All" at bounding box center [459, 213] width 71 height 24
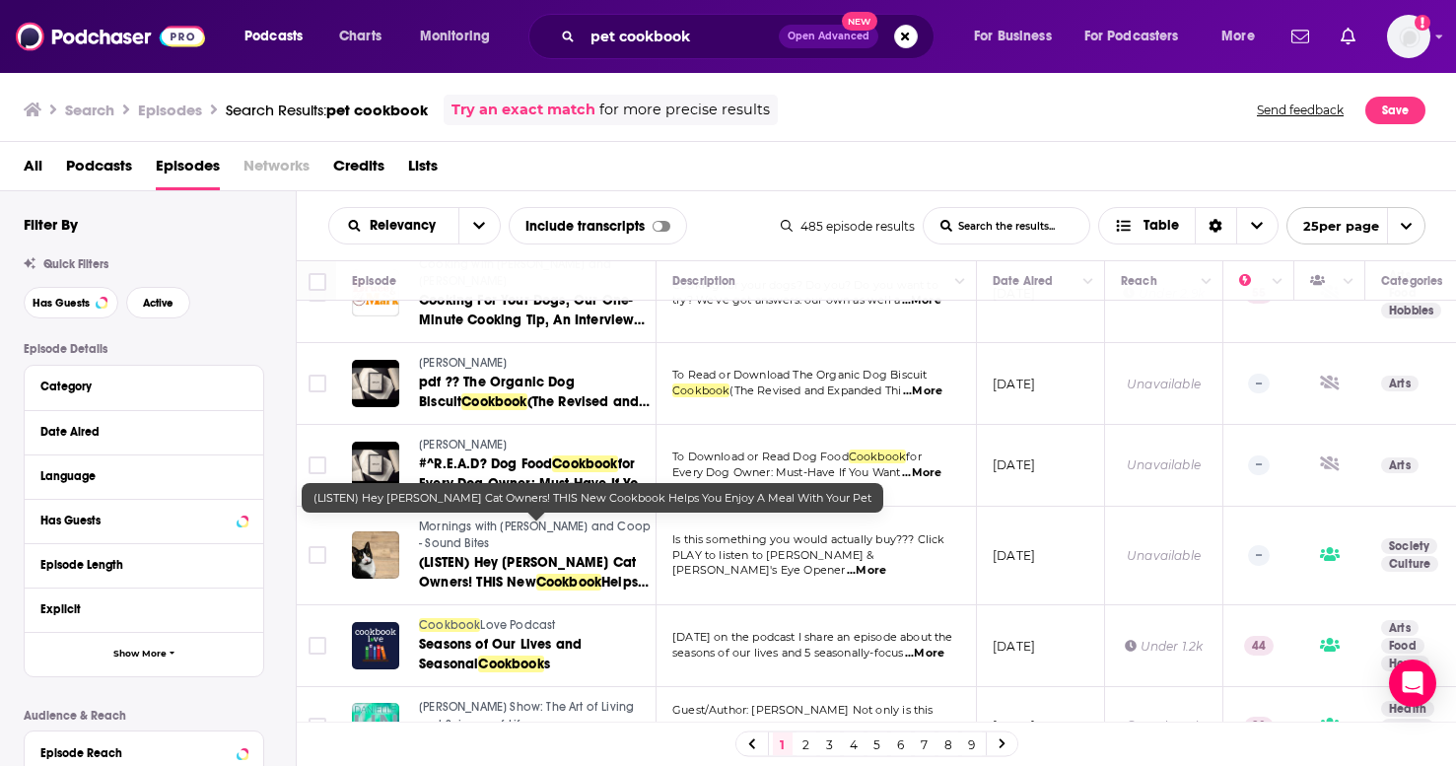
scroll to position [316, 0]
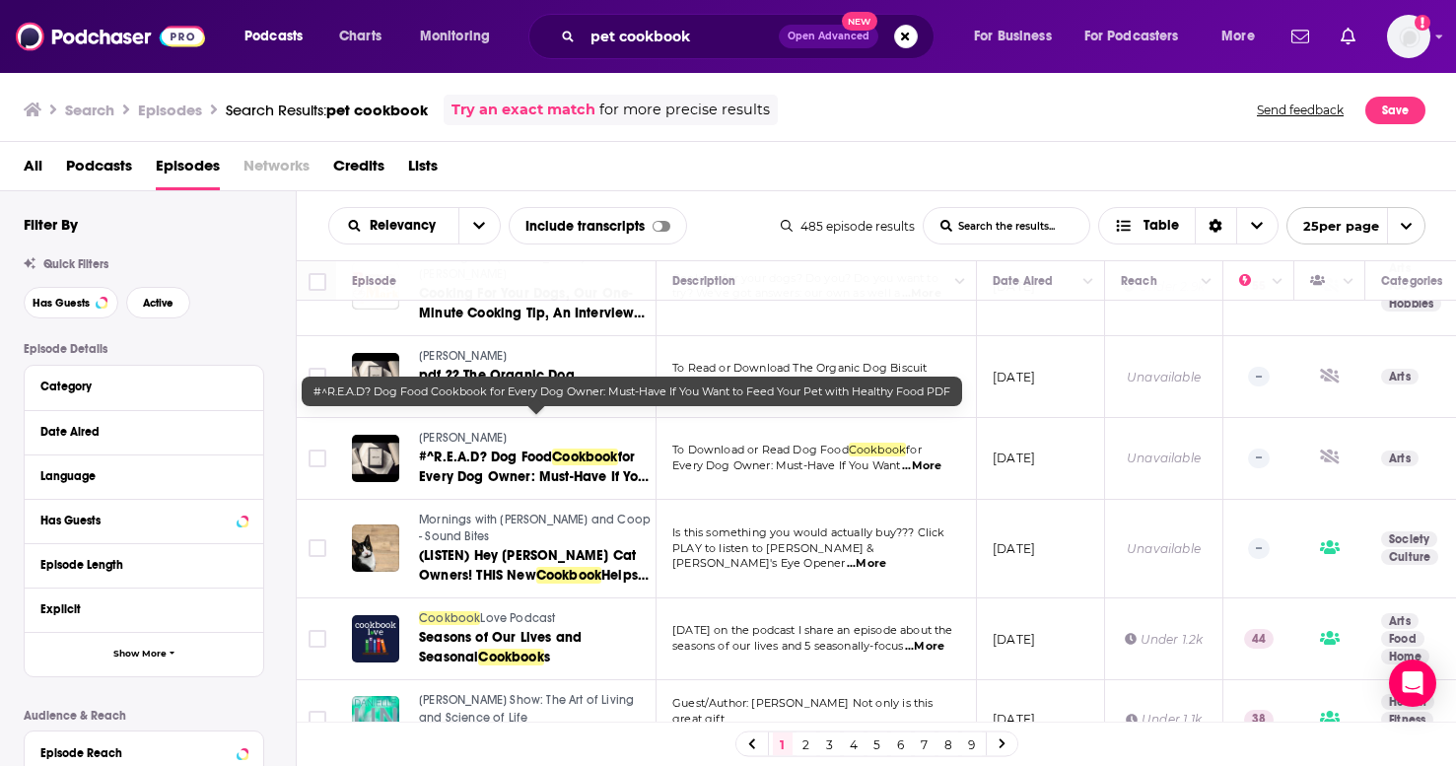
click at [542, 448] on span "for Every Dog Owner: Must-Have If You Want to Feed Your" at bounding box center [534, 476] width 230 height 56
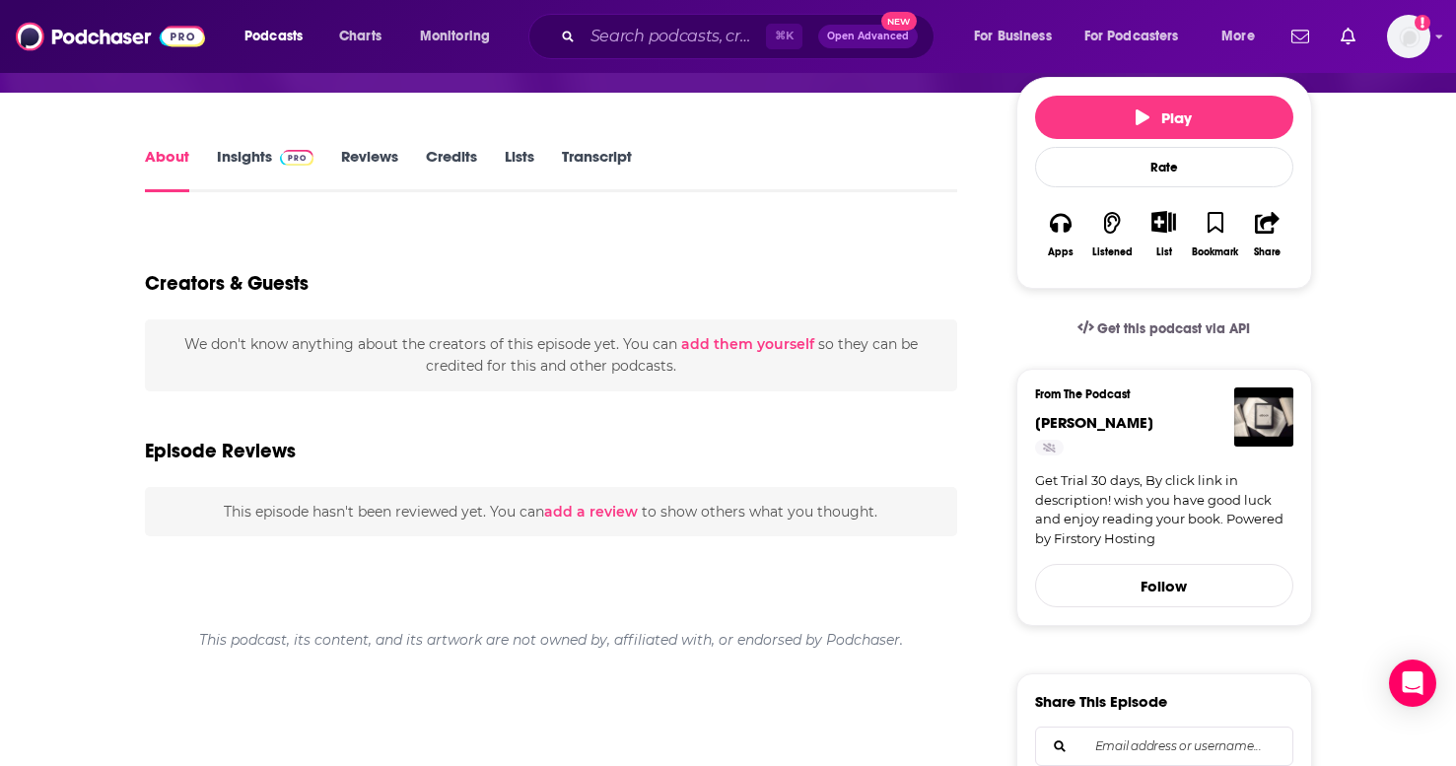
scroll to position [6, 0]
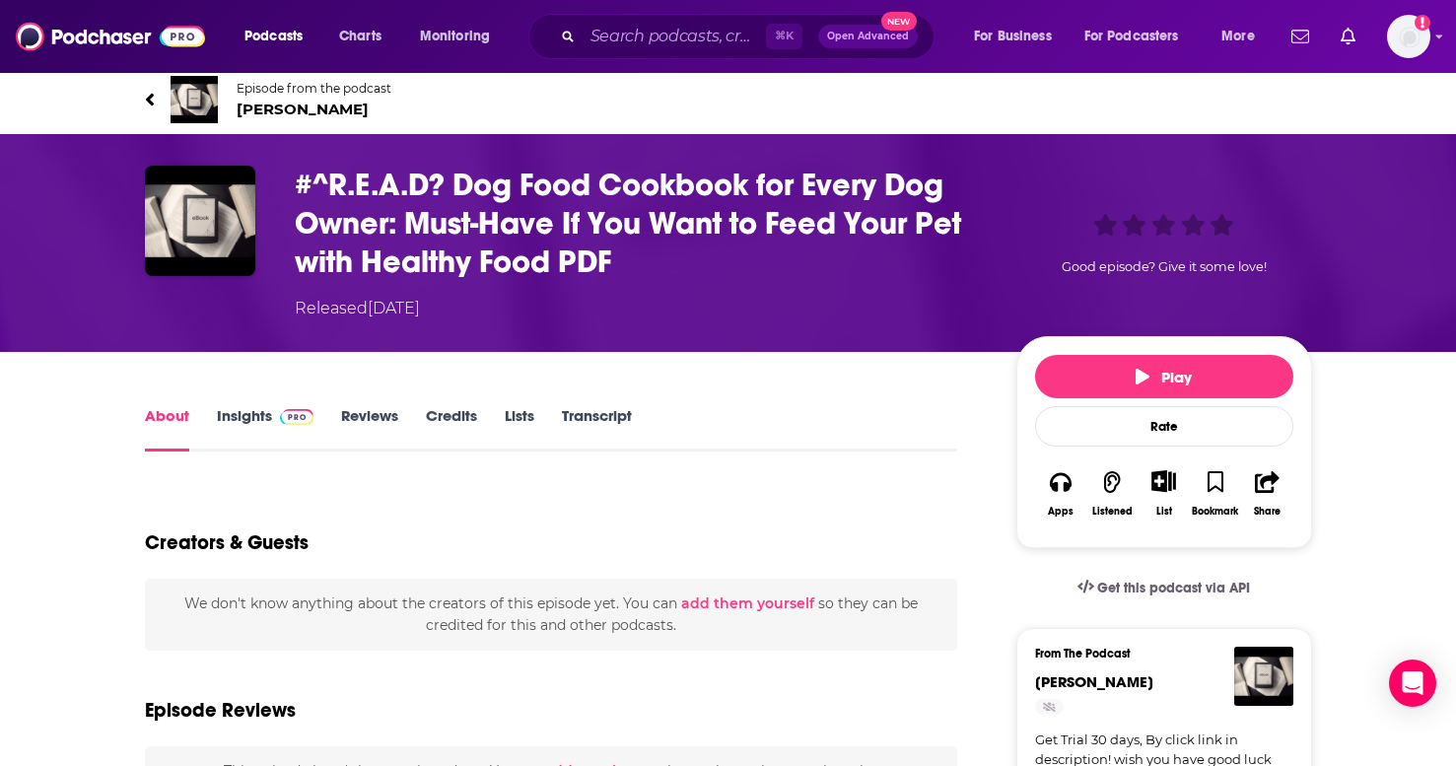
click at [380, 422] on link "Reviews" at bounding box center [369, 428] width 57 height 45
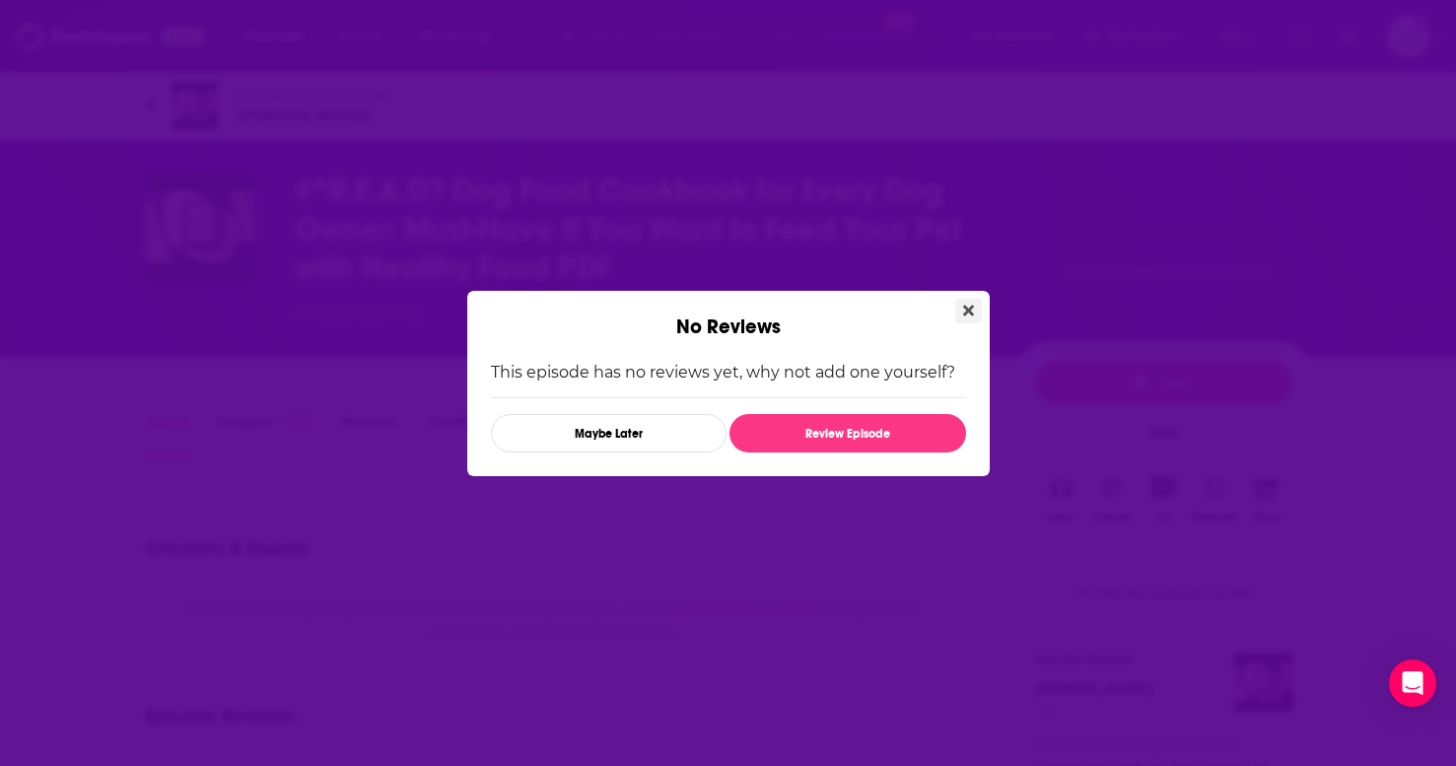
click at [963, 308] on icon "Close" at bounding box center [968, 311] width 11 height 16
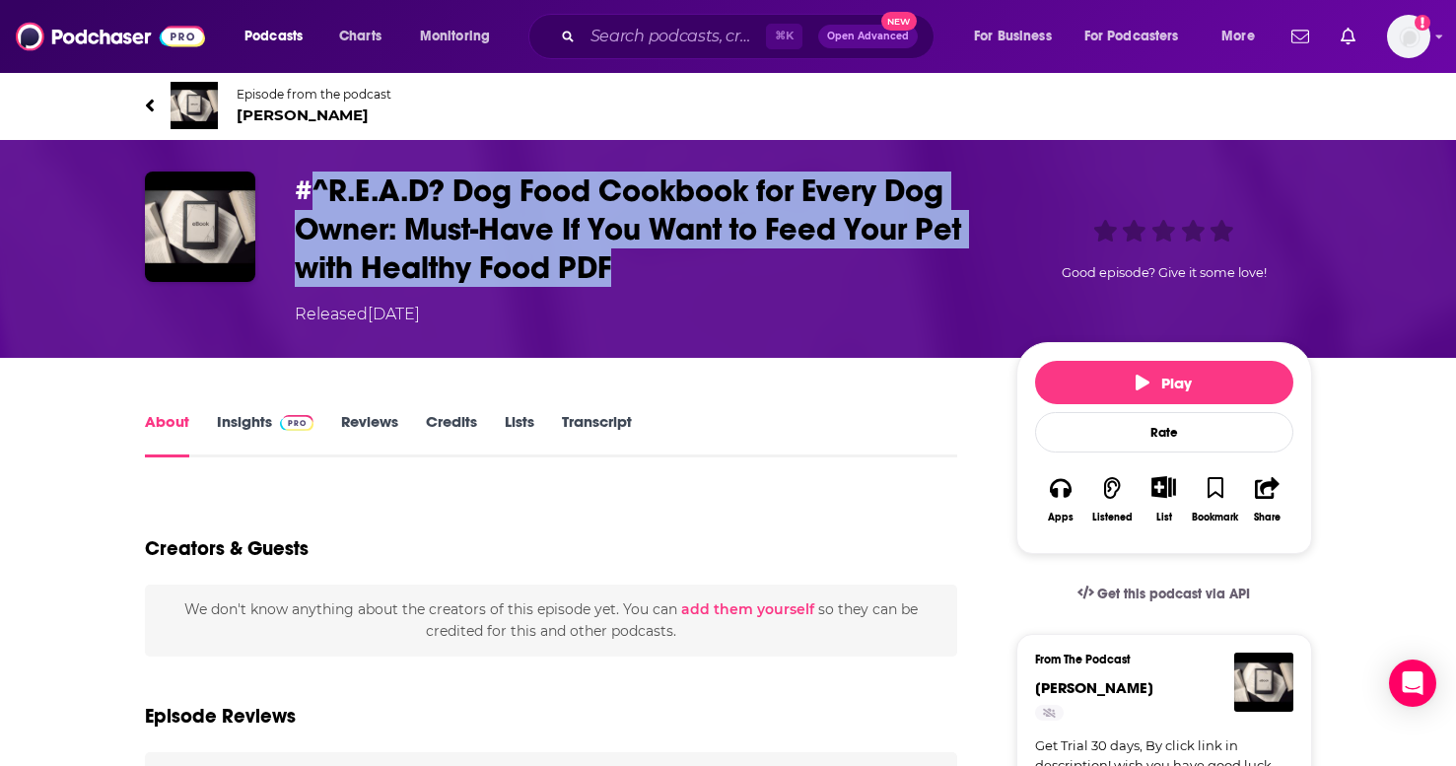
drag, startPoint x: 641, startPoint y: 269, endPoint x: 311, endPoint y: 189, distance: 338.7
click at [311, 189] on h1 "#^R.E.A.D? Dog Food Cookbook for Every Dog Owner: Must-Have If You Want to Feed…" at bounding box center [640, 228] width 690 height 115
copy h1 "^R.E.A.D? Dog Food Cookbook for Every Dog Owner: Must-Have If You Want to Feed …"
